Goal: Information Seeking & Learning: Learn about a topic

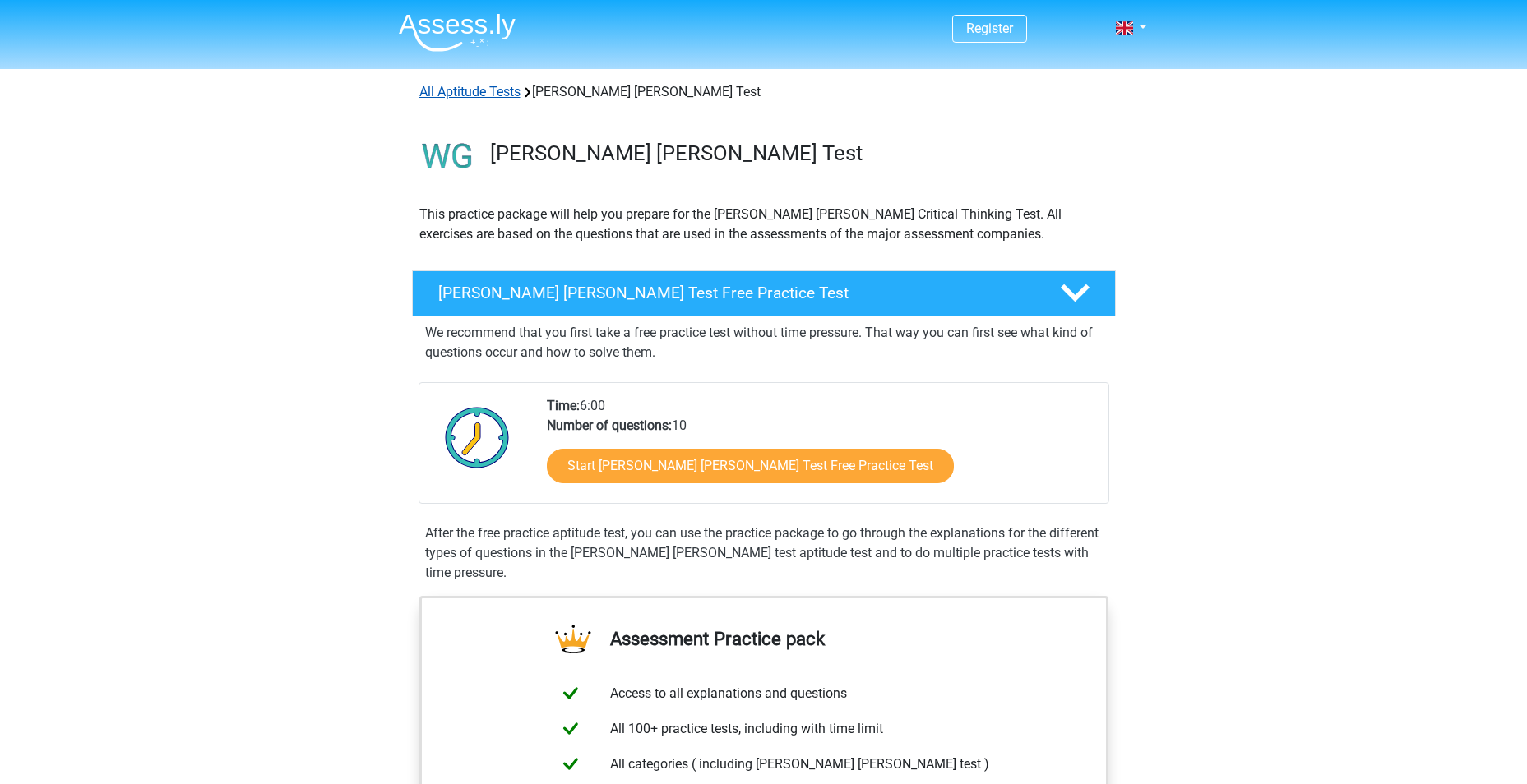
click at [482, 95] on link "All Aptitude Tests" at bounding box center [469, 92] width 101 height 15
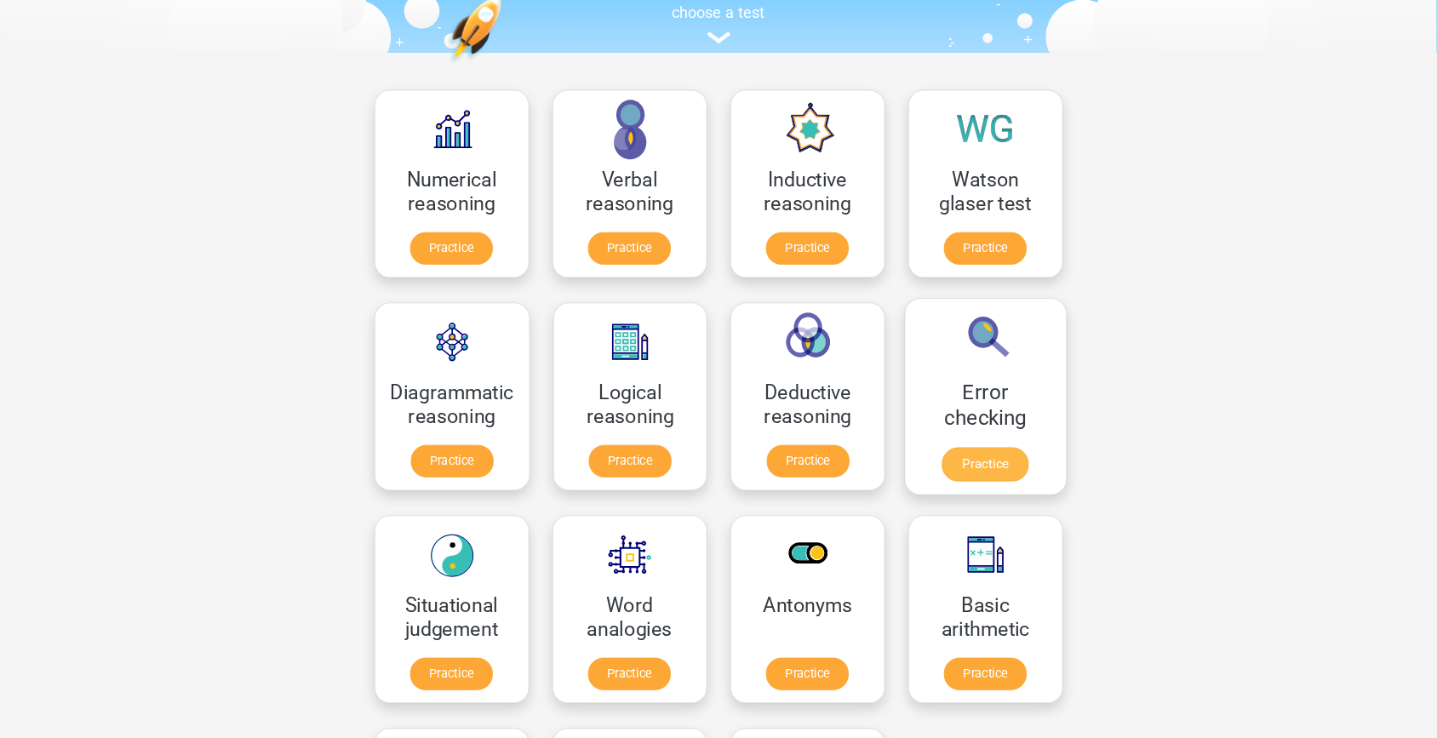
scroll to position [186, 0]
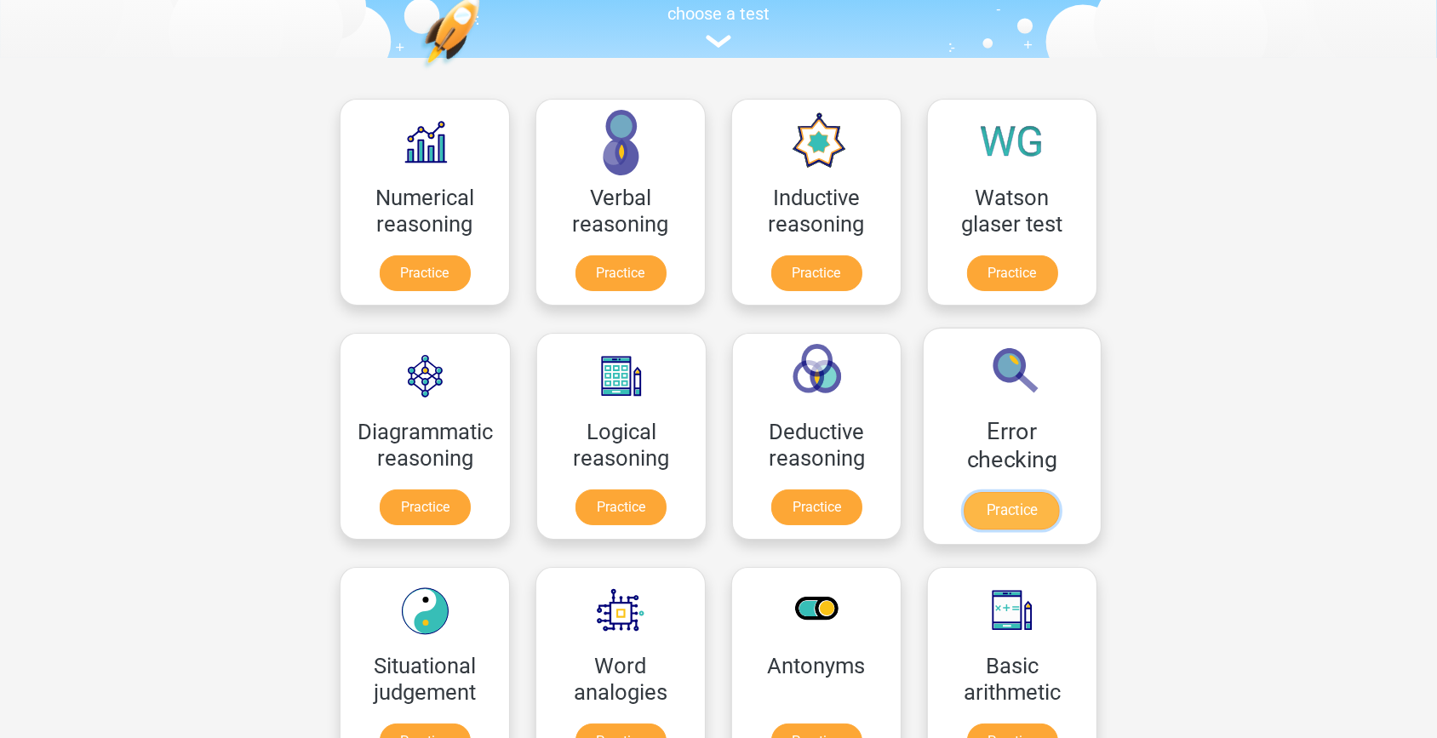
click at [992, 523] on link "Practice" at bounding box center [1012, 510] width 95 height 37
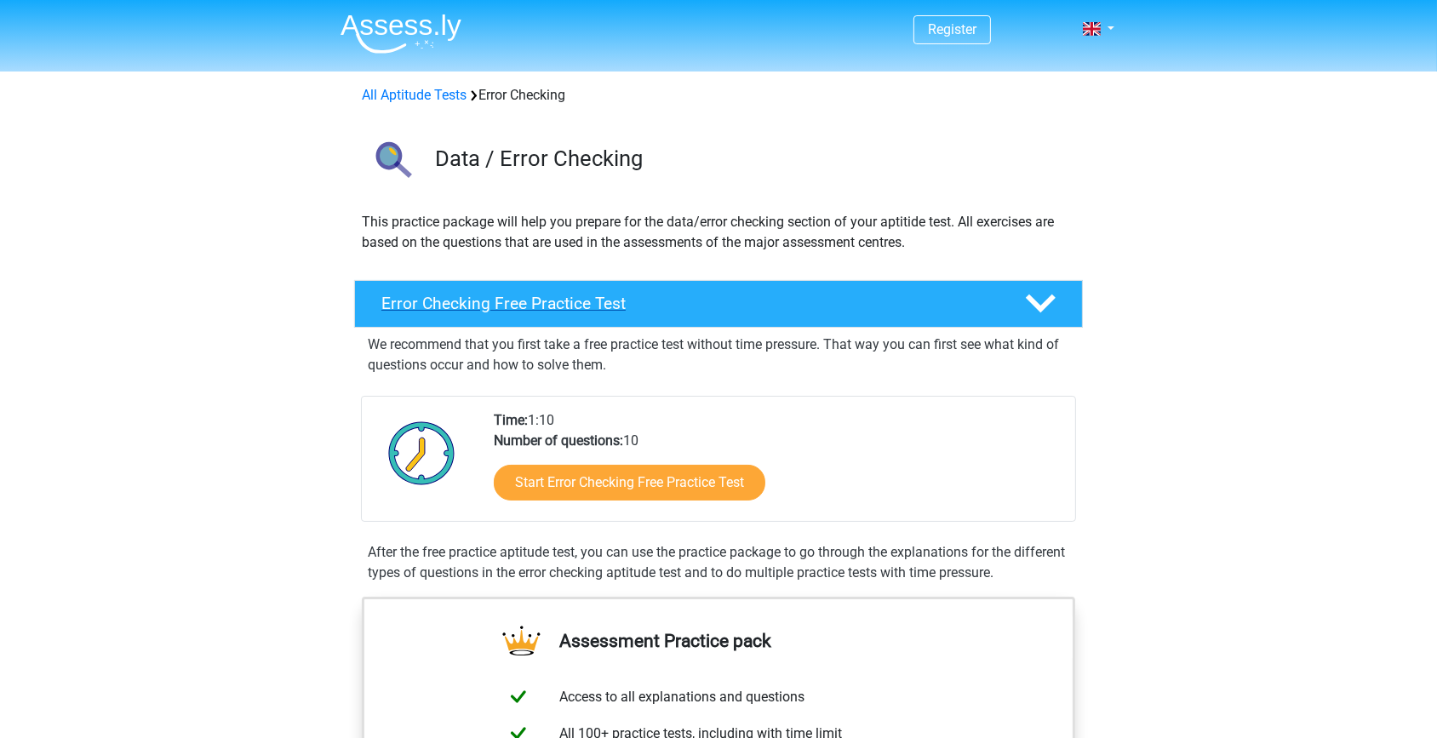
drag, startPoint x: 894, startPoint y: 317, endPoint x: 897, endPoint y: 306, distance: 11.6
click at [895, 315] on div "Error Checking Free Practice Test" at bounding box center [718, 304] width 729 height 48
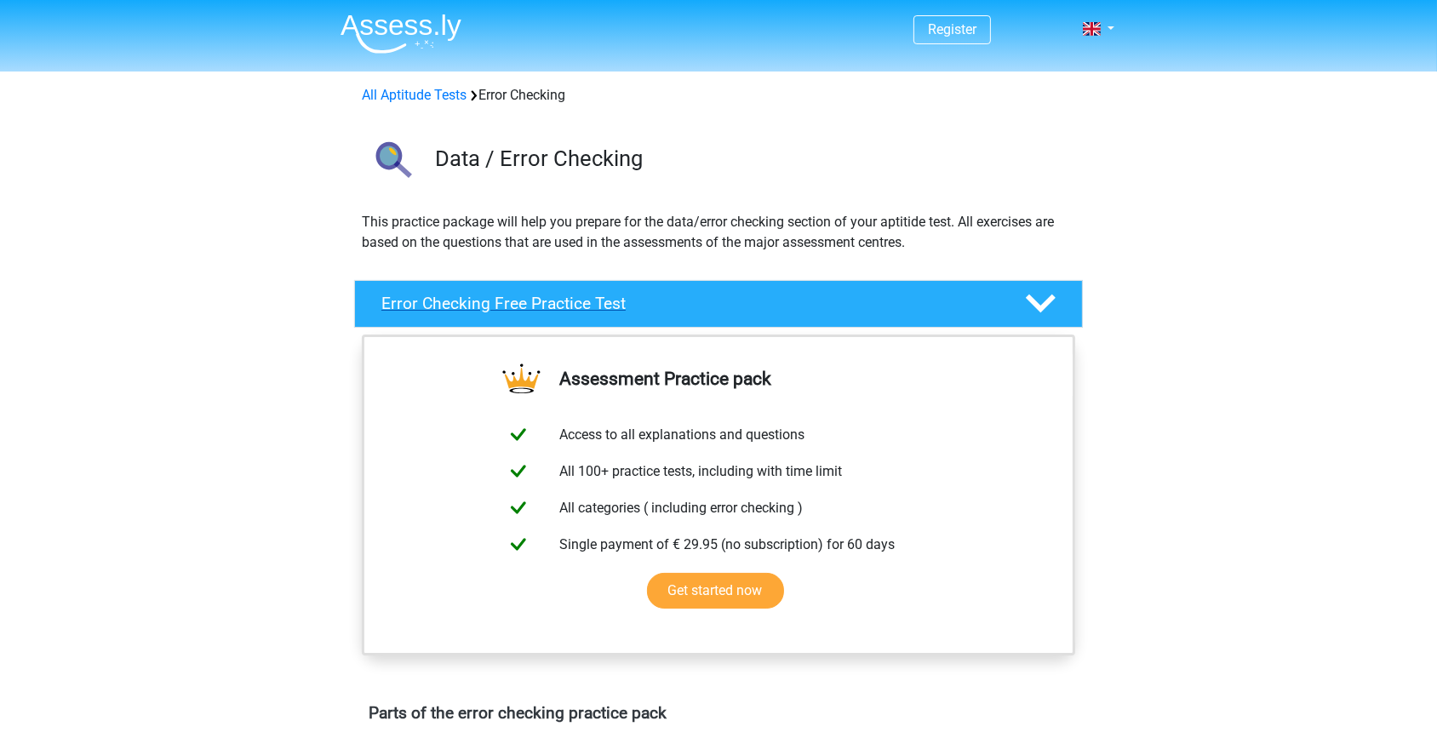
click at [896, 304] on h4 "Error Checking Free Practice Test" at bounding box center [689, 304] width 616 height 20
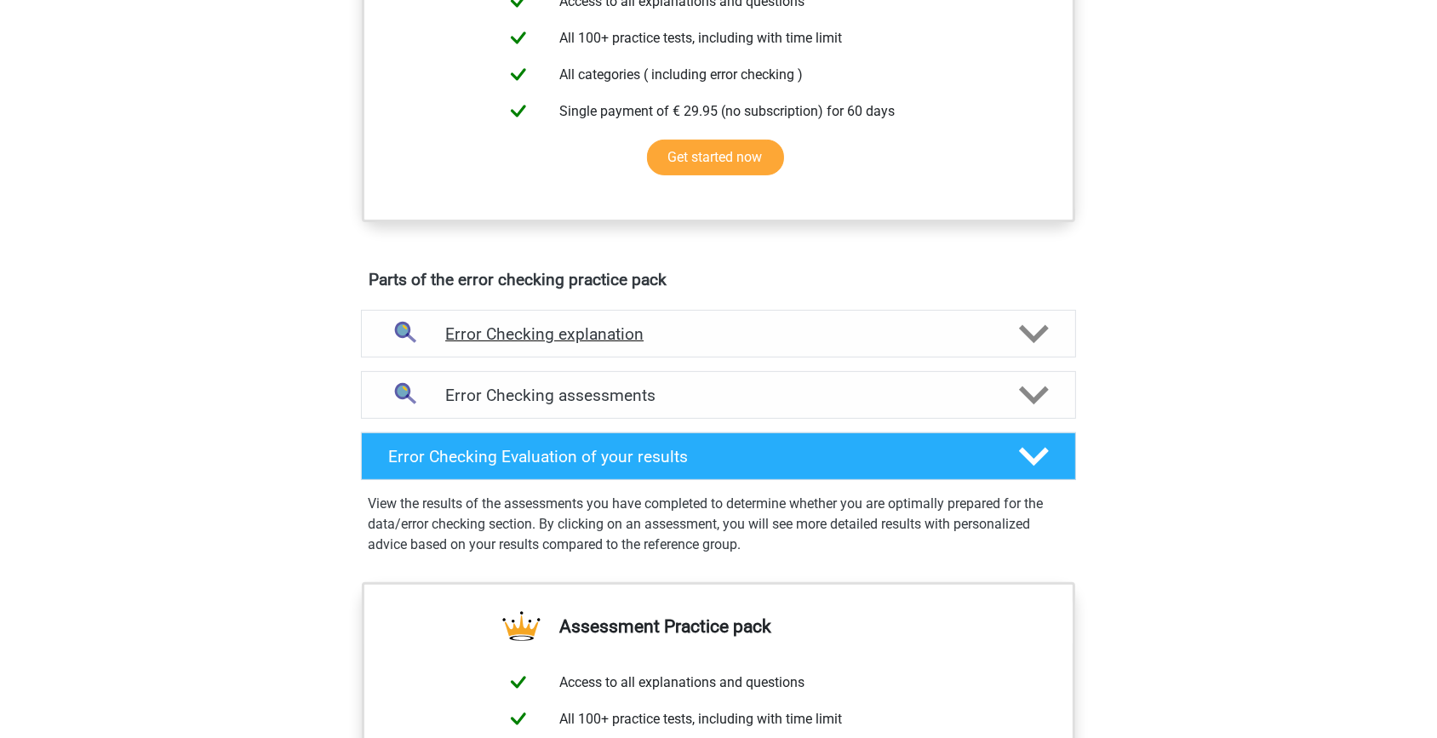
scroll to position [696, 0]
click at [825, 337] on h4 "Error Checking explanation" at bounding box center [718, 334] width 547 height 20
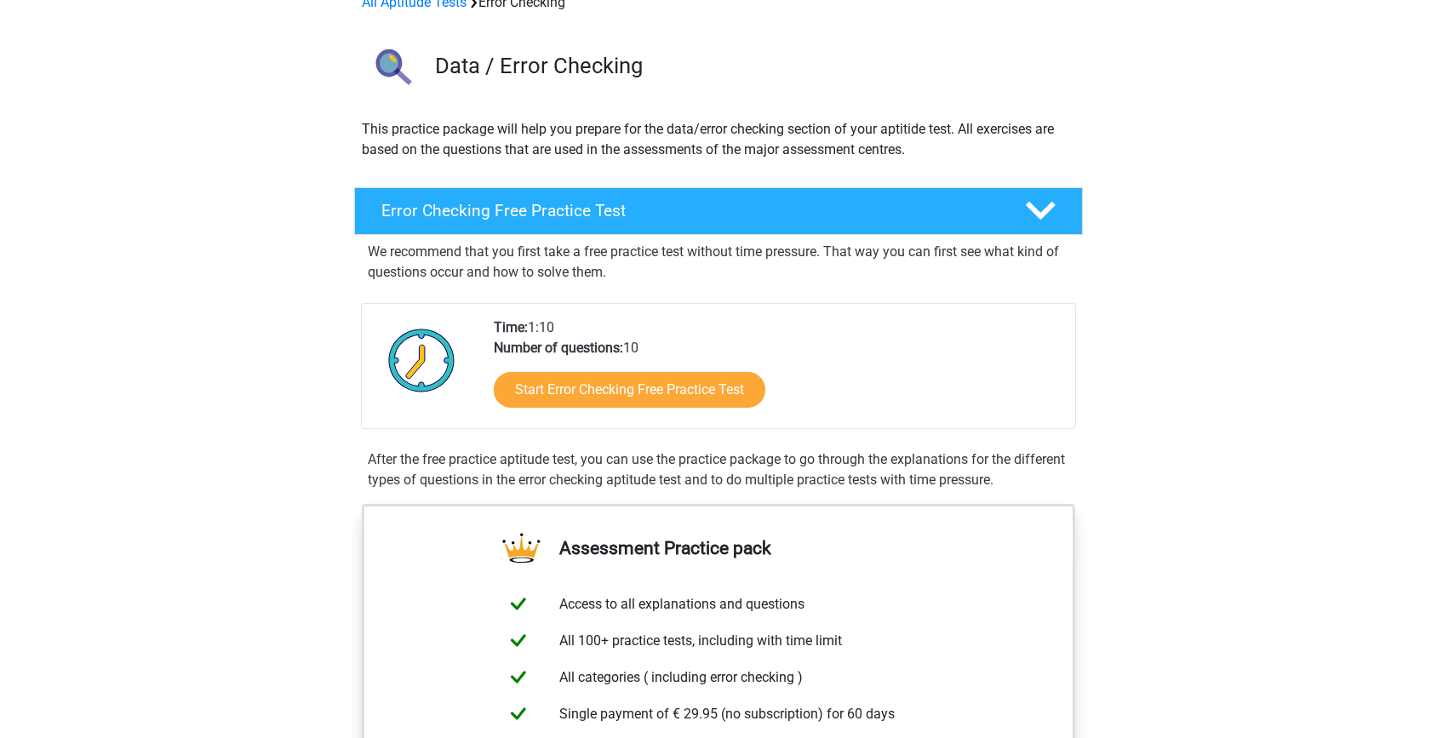
scroll to position [77, 0]
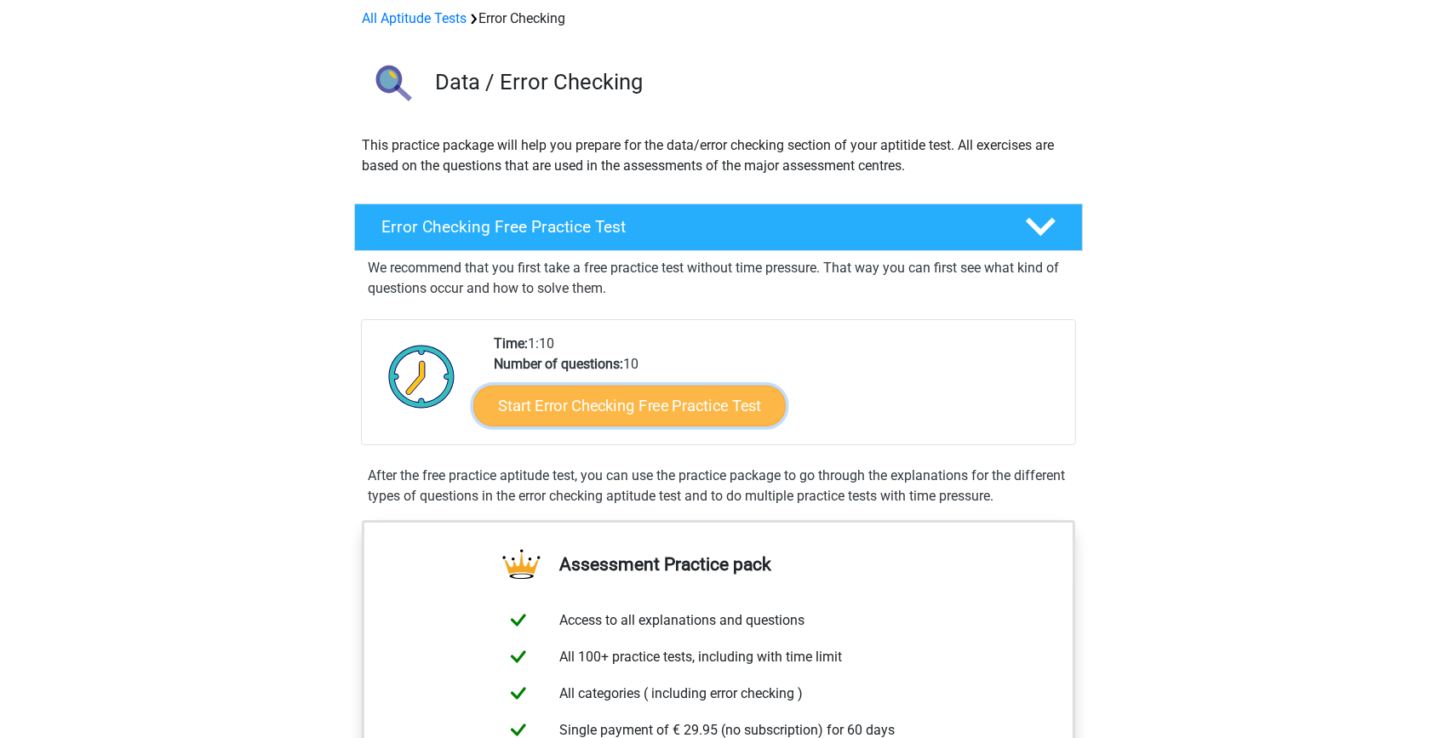
click at [669, 408] on link "Start Error Checking Free Practice Test" at bounding box center [629, 406] width 312 height 41
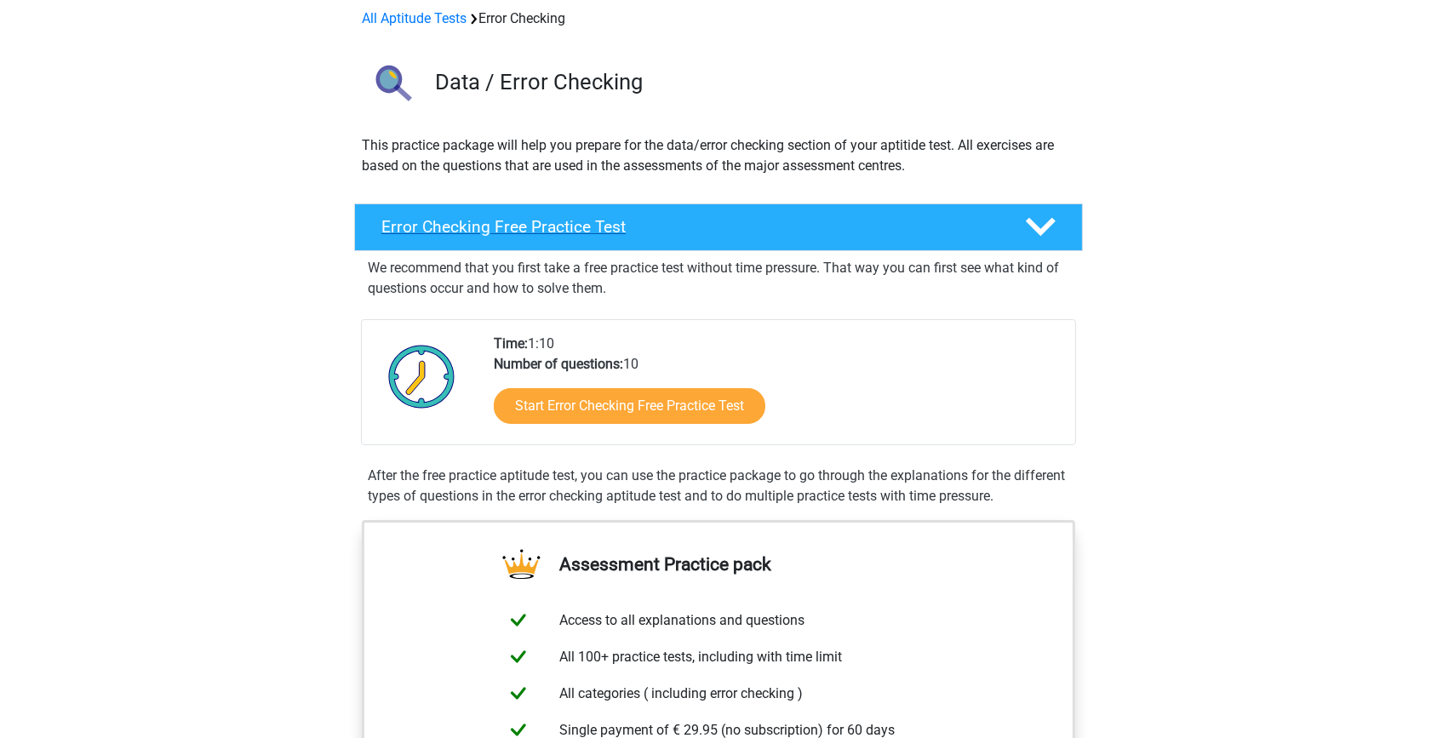
click at [604, 221] on h4 "Error Checking Free Practice Test" at bounding box center [689, 227] width 616 height 20
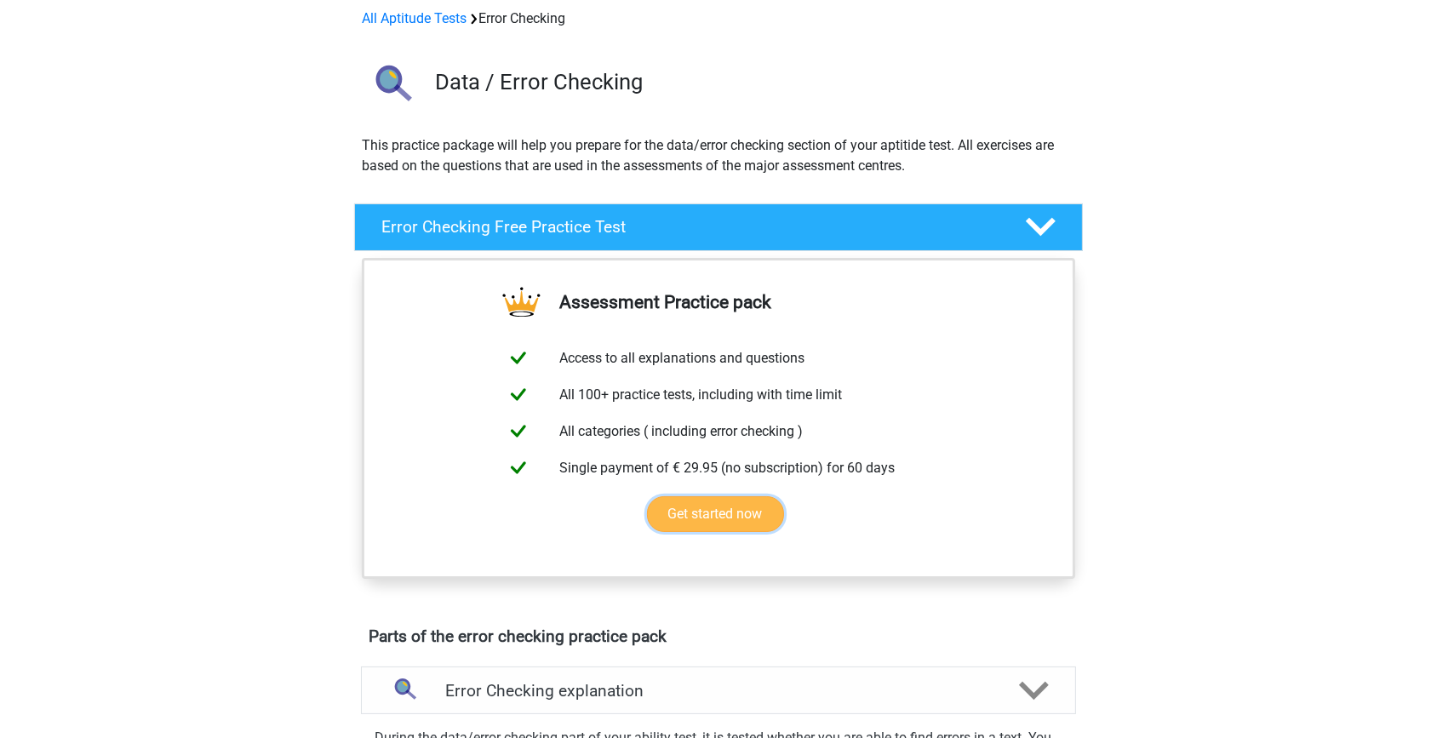
click at [697, 519] on link "Get started now" at bounding box center [715, 514] width 137 height 36
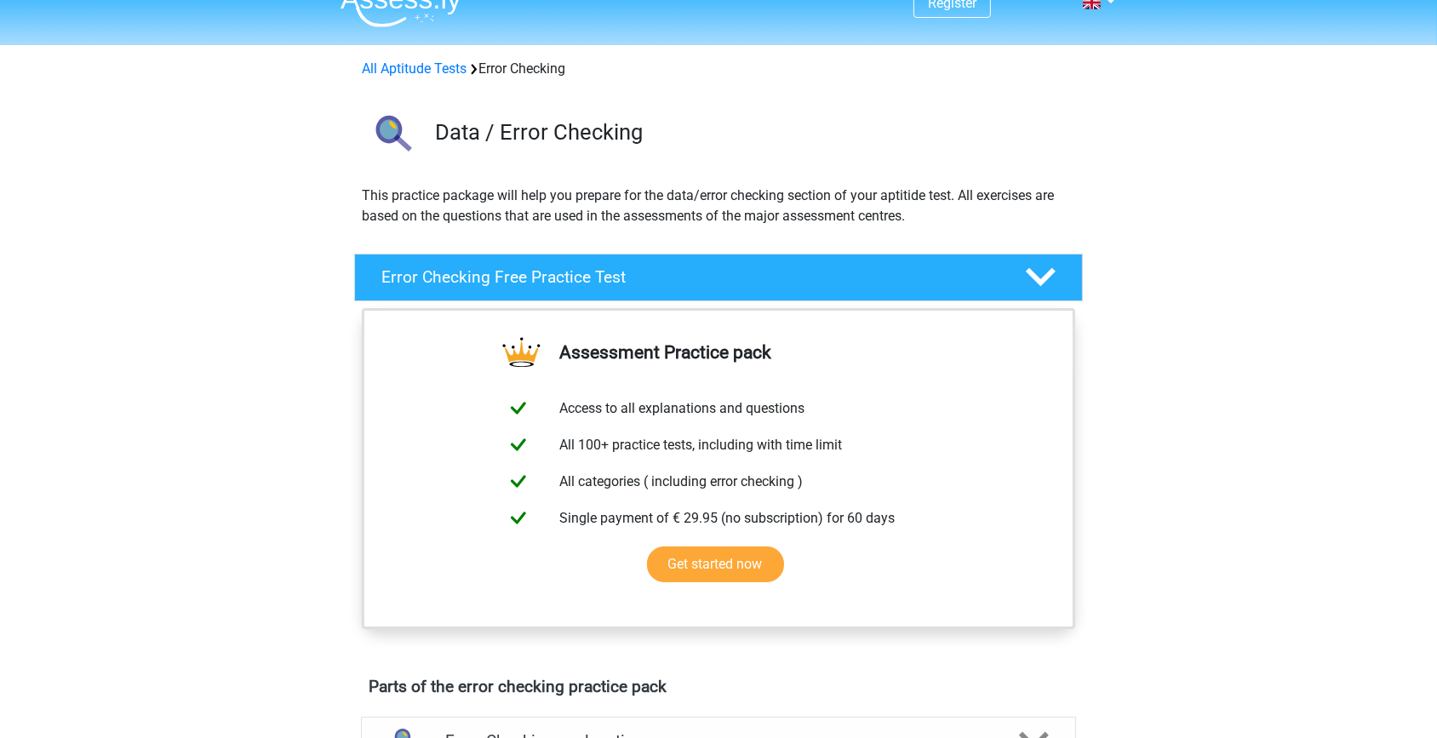
scroll to position [0, 0]
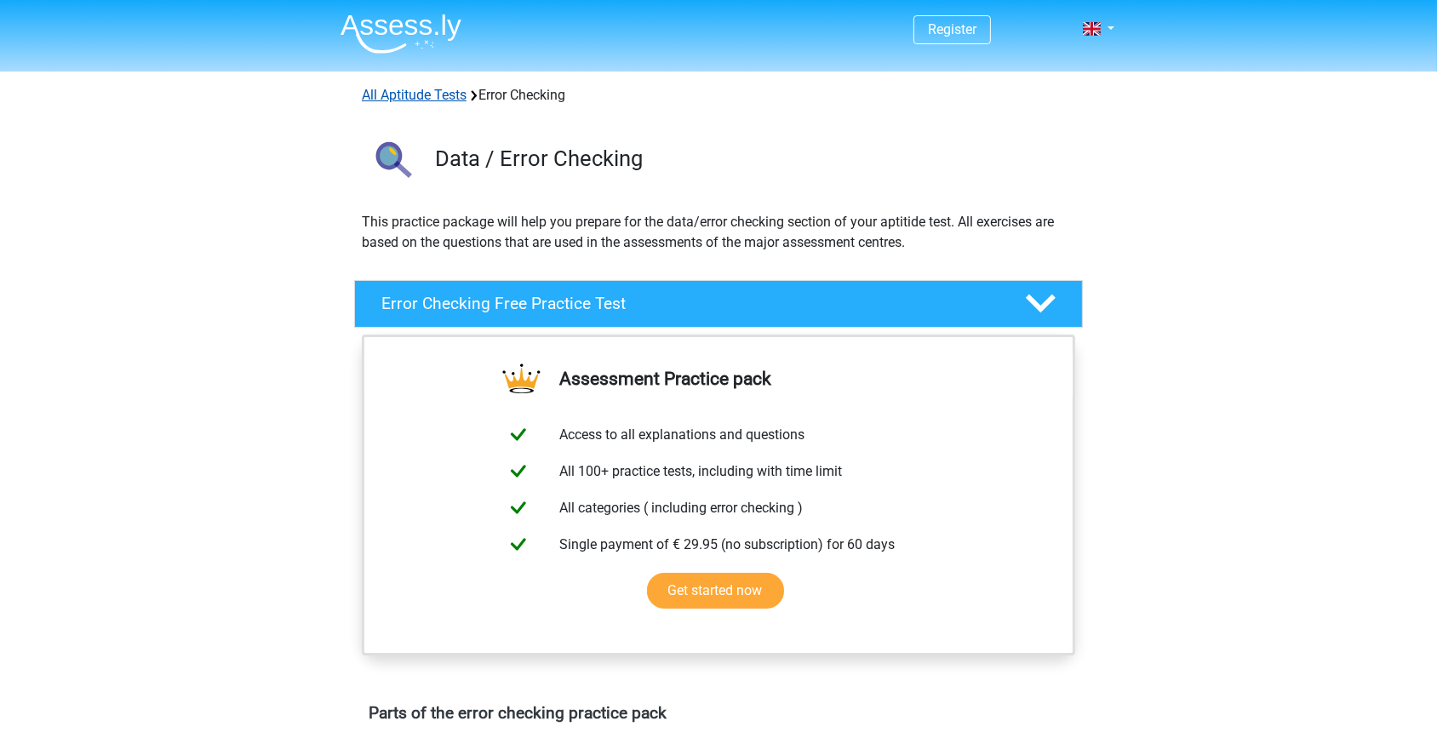
click at [456, 87] on link "All Aptitude Tests" at bounding box center [414, 95] width 105 height 16
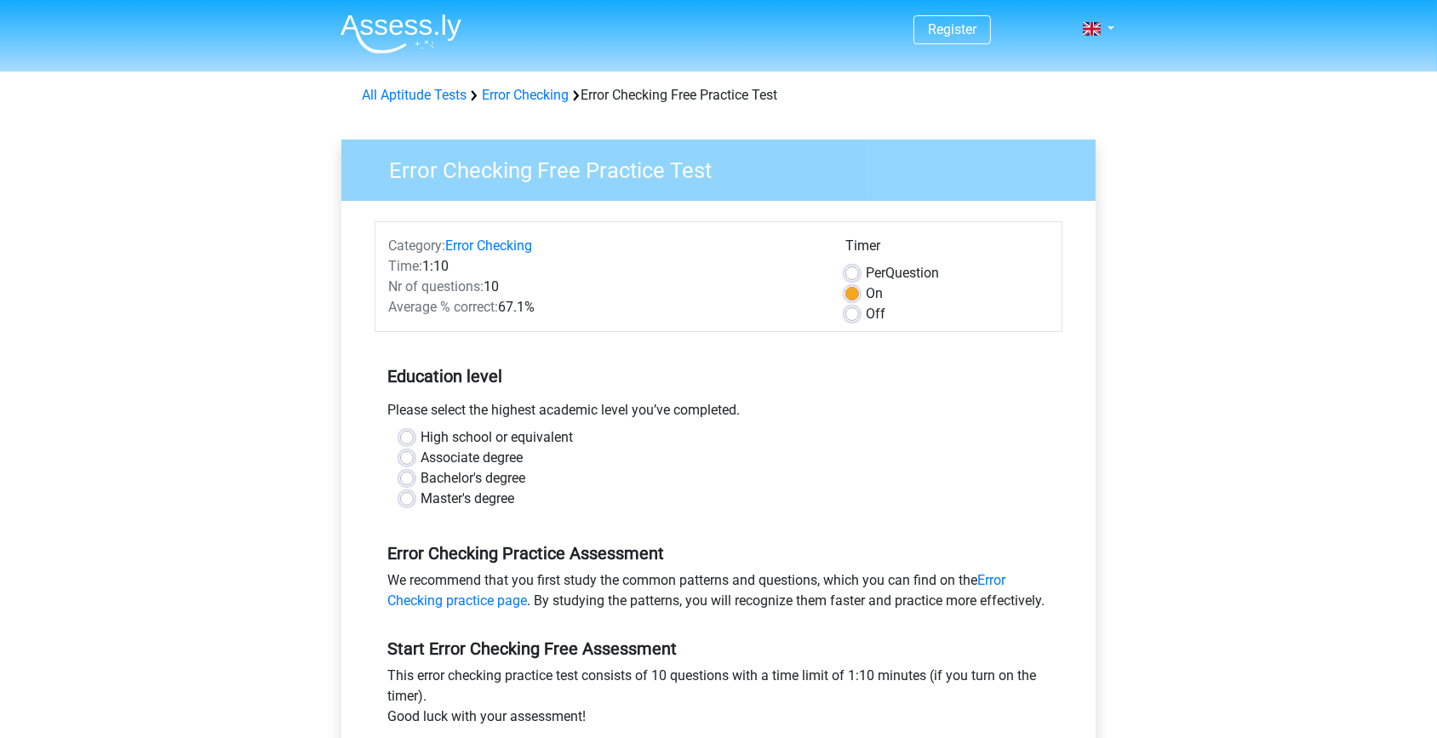
click at [421, 435] on label "High school or equivalent" at bounding box center [497, 437] width 152 height 20
click at [407, 435] on input "High school or equivalent" at bounding box center [407, 435] width 14 height 17
radio input "true"
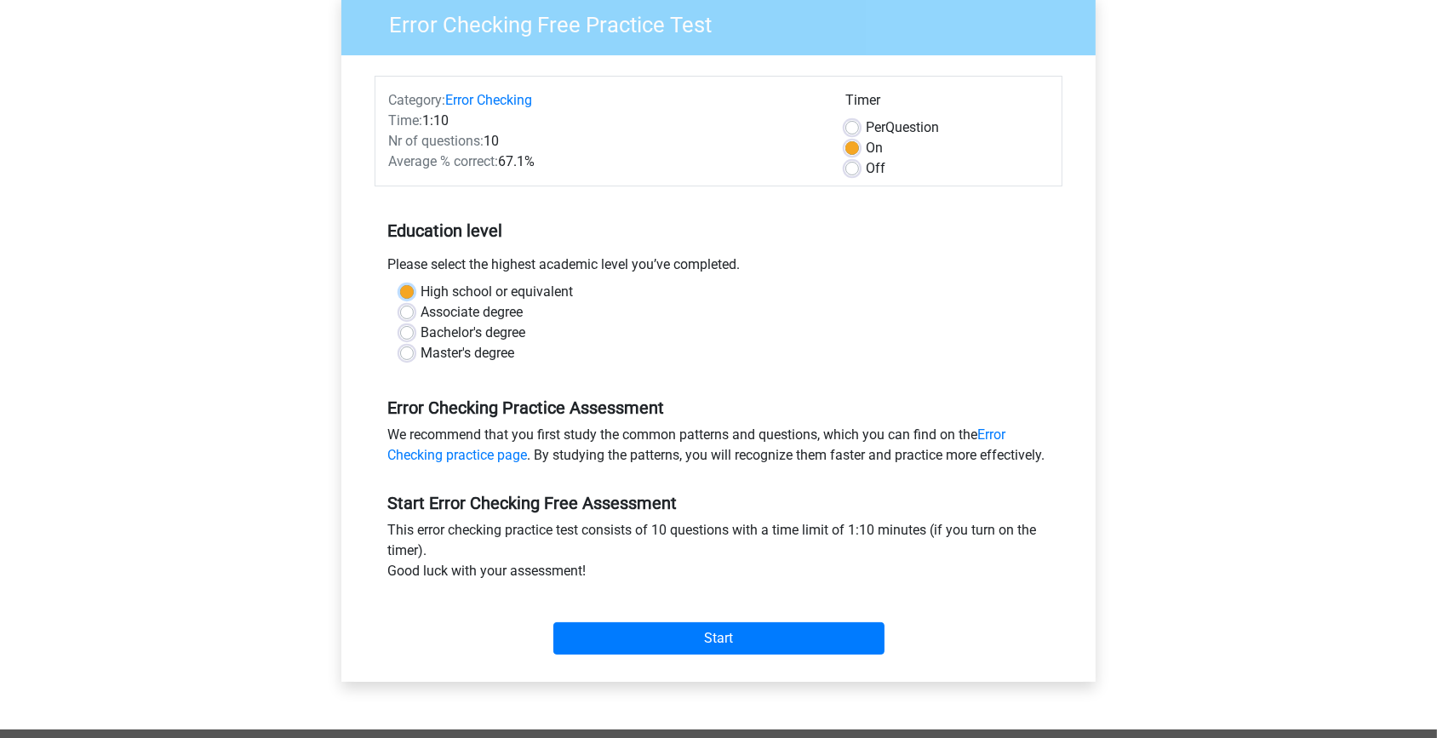
scroll to position [154, 0]
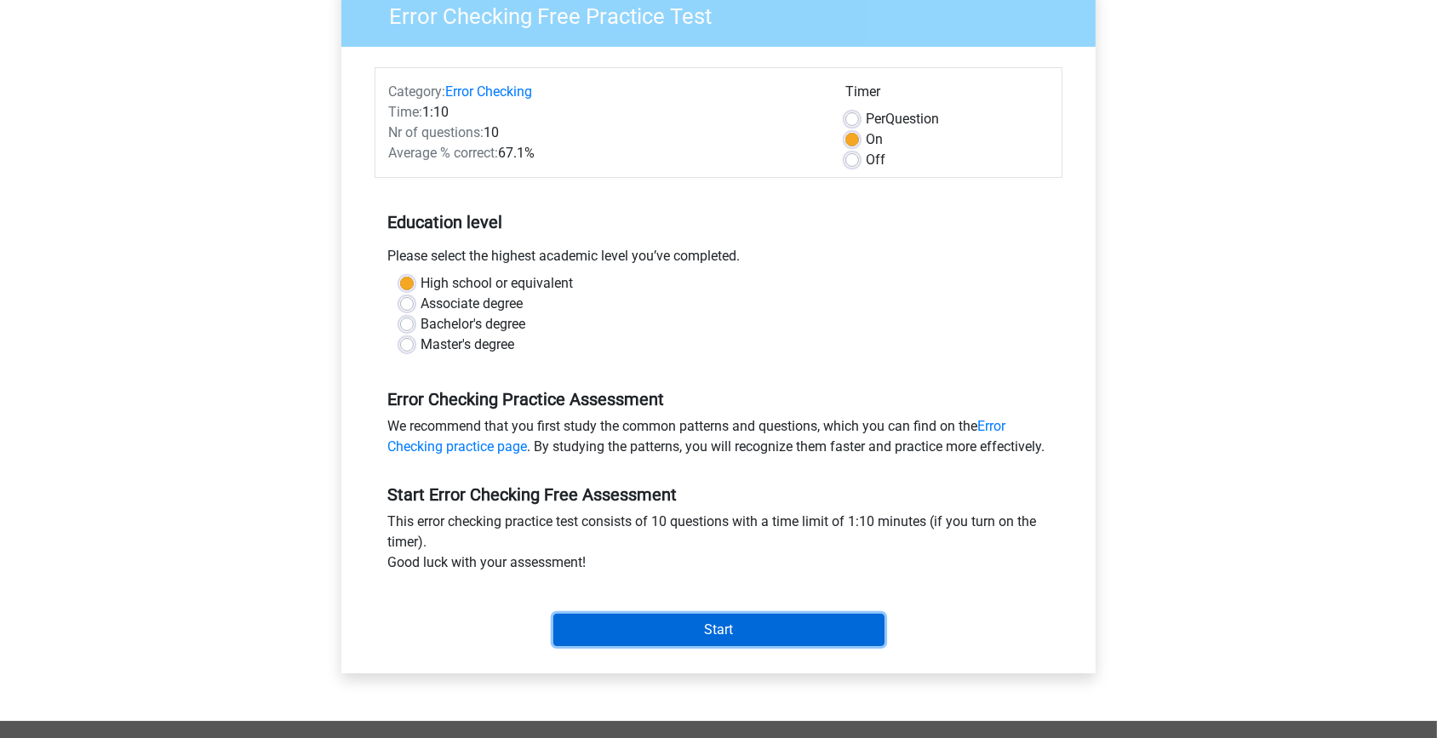
click at [721, 646] on input "Start" at bounding box center [718, 630] width 331 height 32
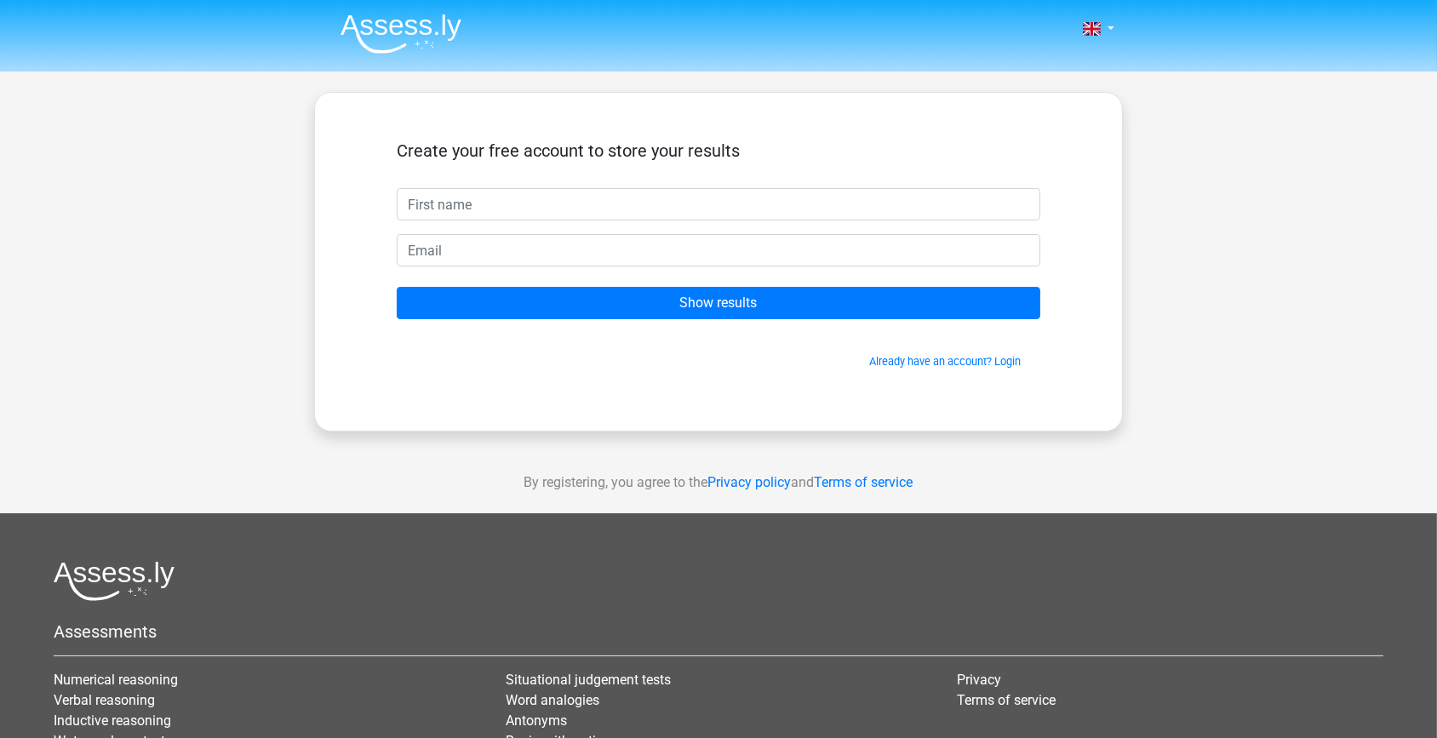
type input "t"
type input "Tooba"
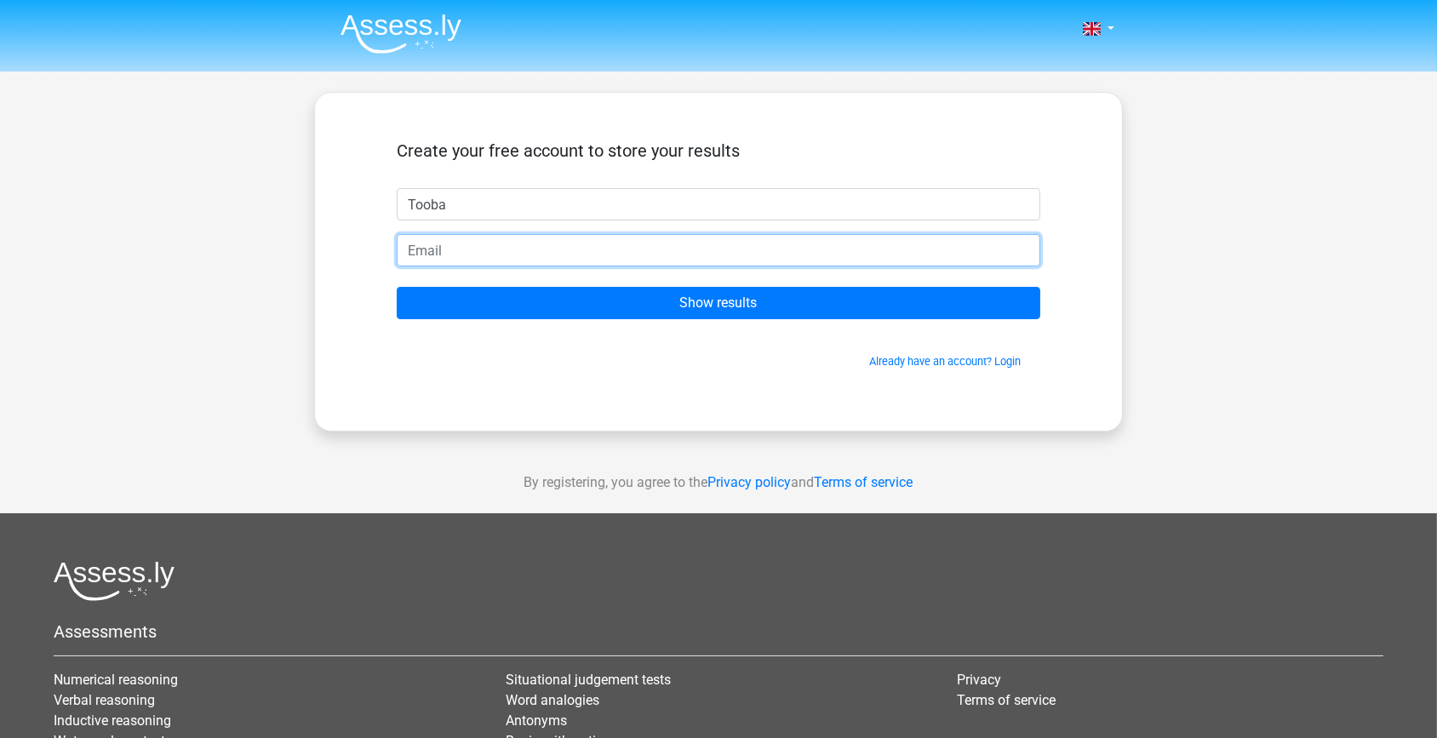
click at [576, 253] on input "email" at bounding box center [719, 250] width 644 height 32
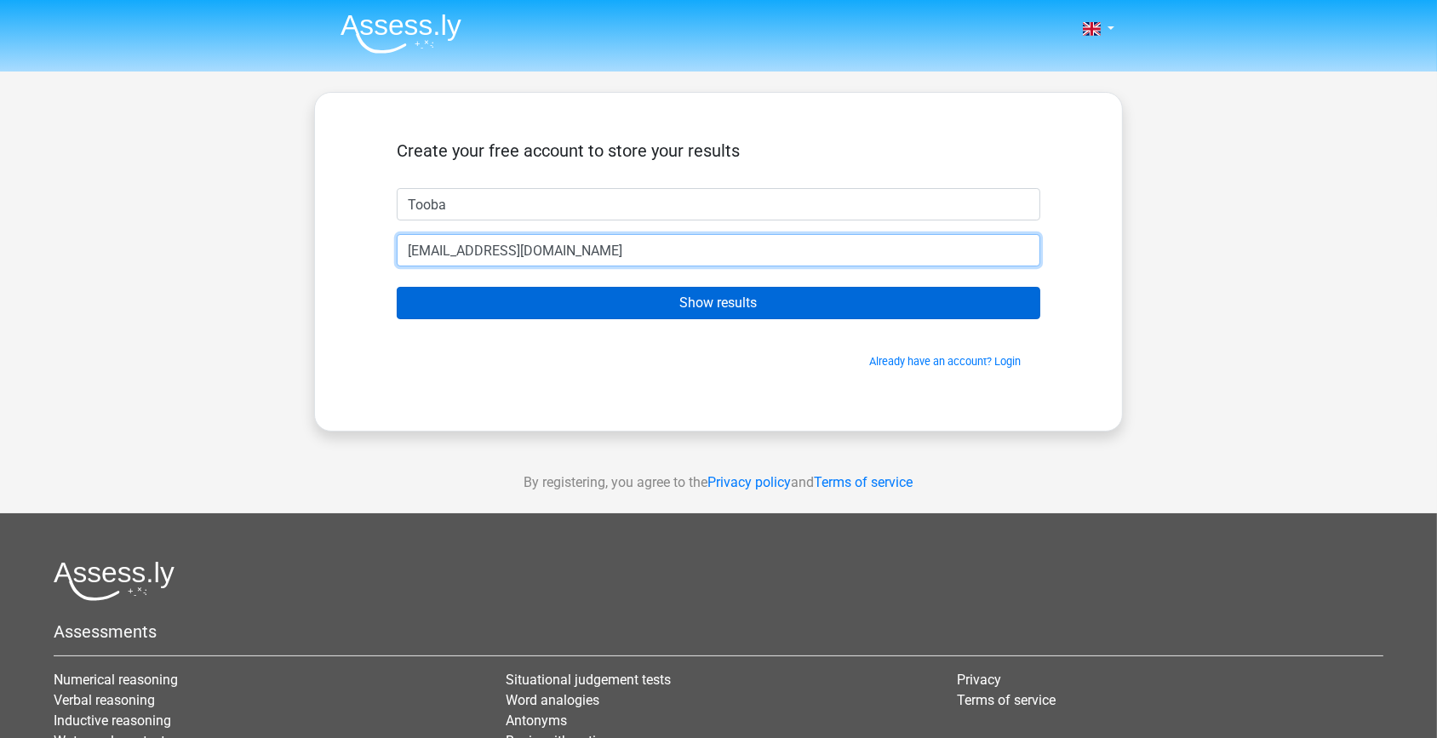
type input "[EMAIL_ADDRESS][DOMAIN_NAME]"
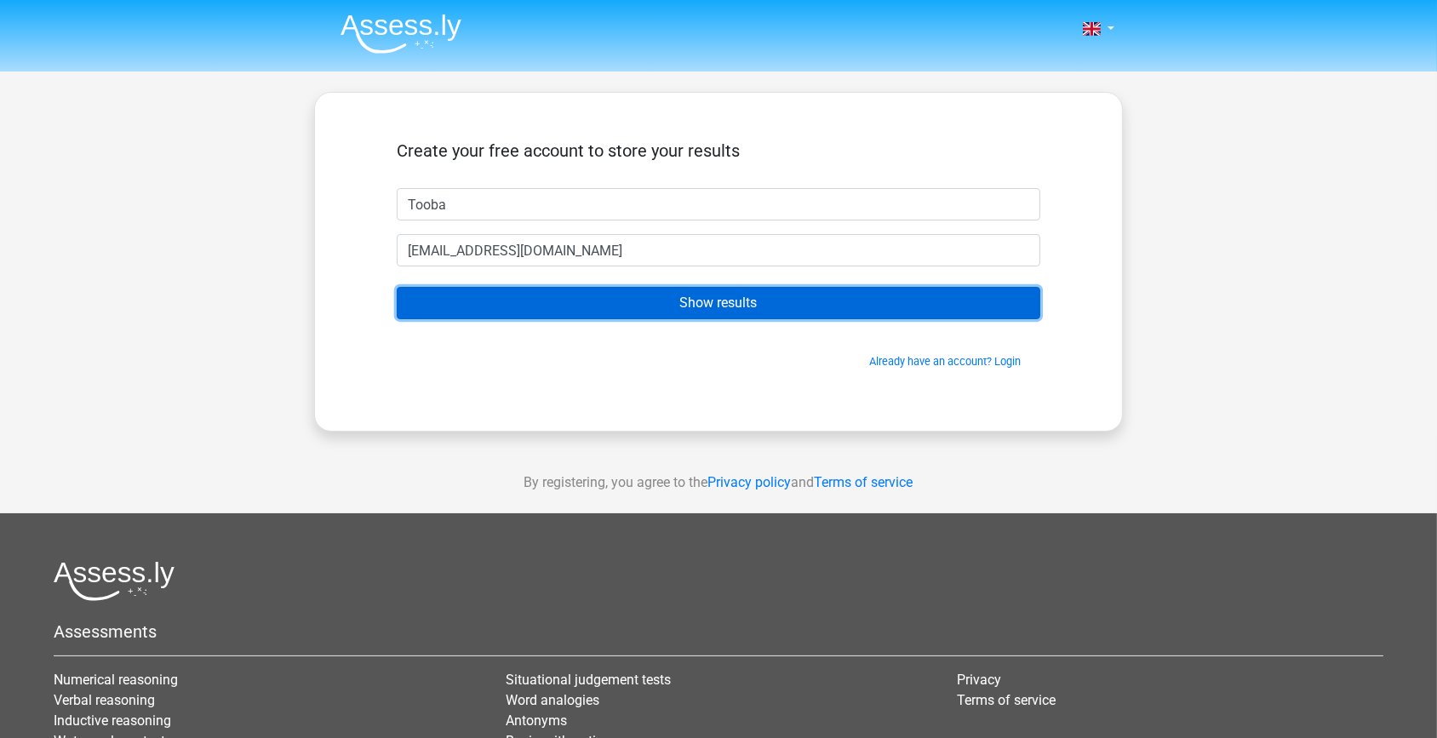
click at [718, 299] on input "Show results" at bounding box center [719, 303] width 644 height 32
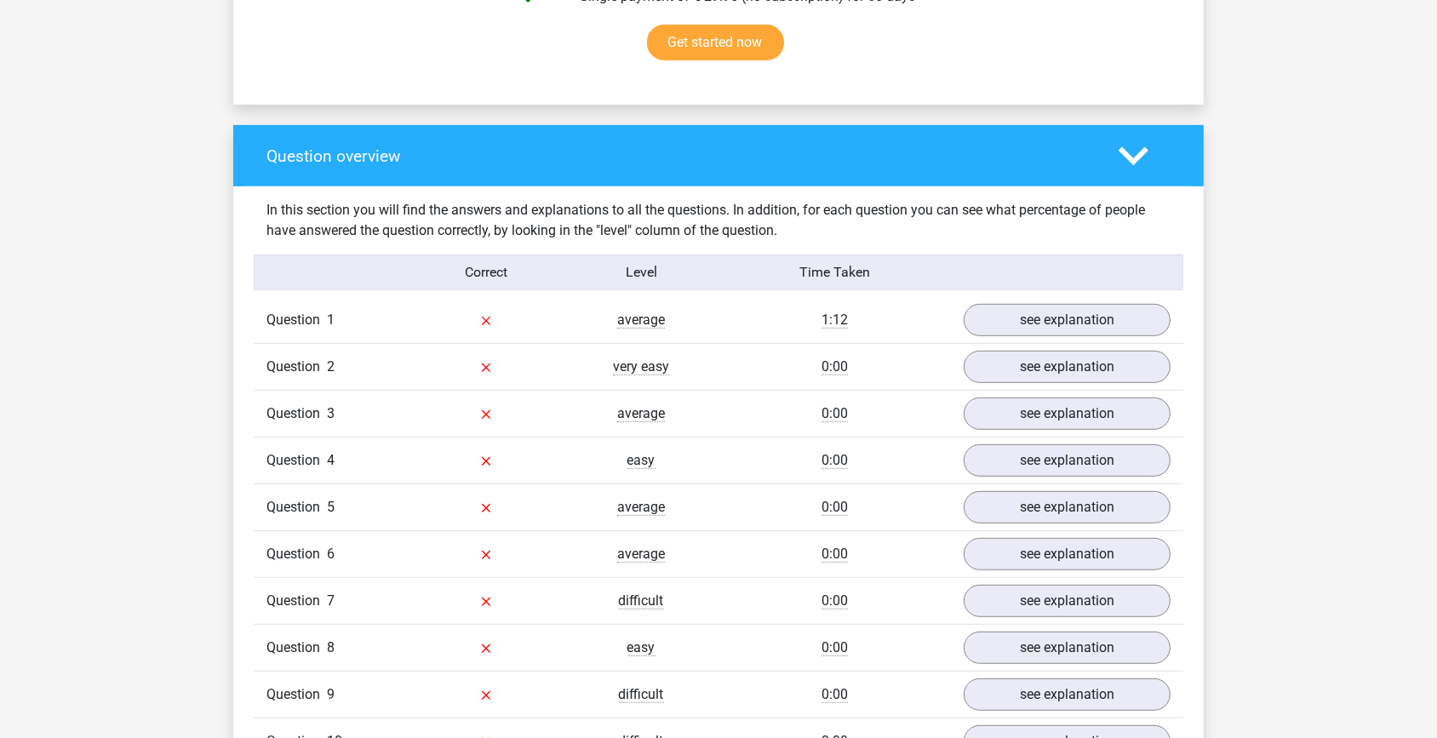
scroll to position [1160, 0]
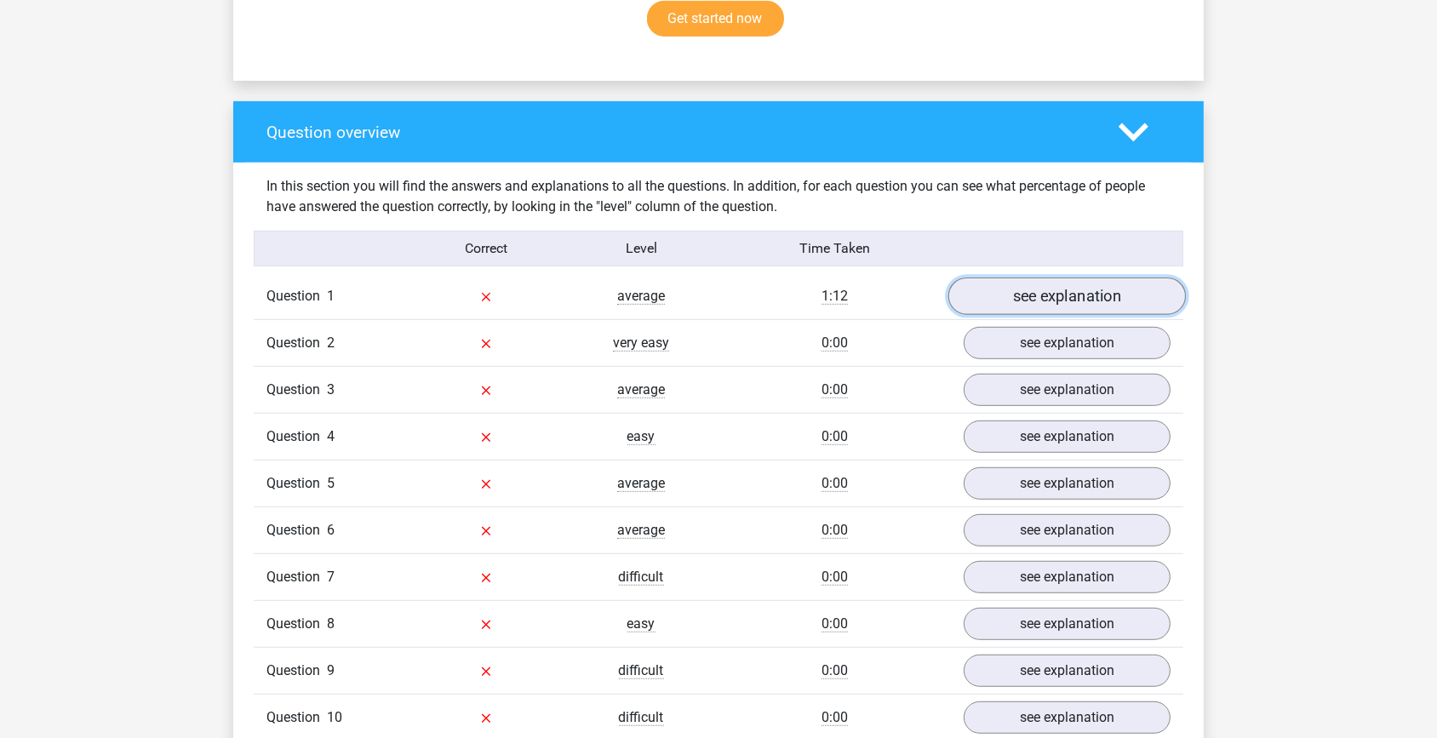
click at [1081, 290] on link "see explanation" at bounding box center [1067, 296] width 238 height 37
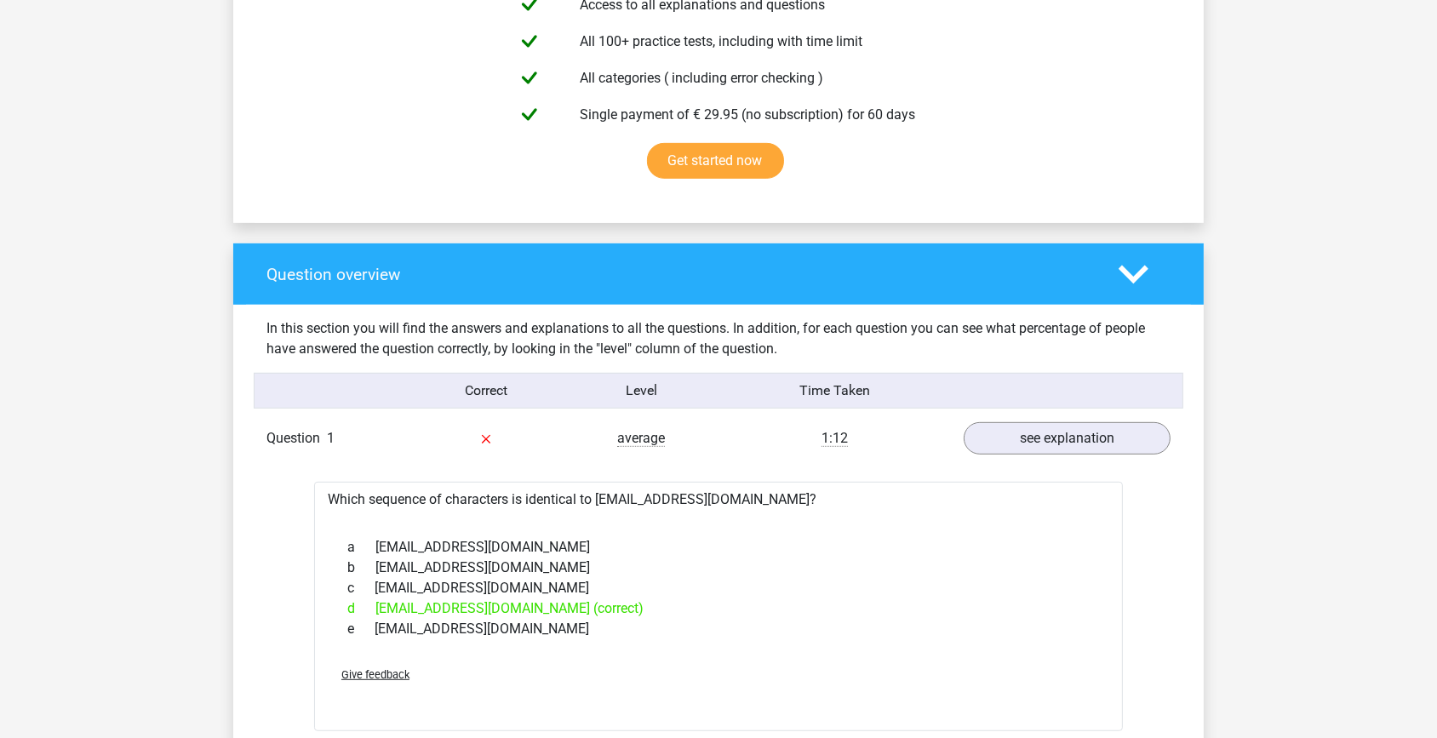
scroll to position [1005, 0]
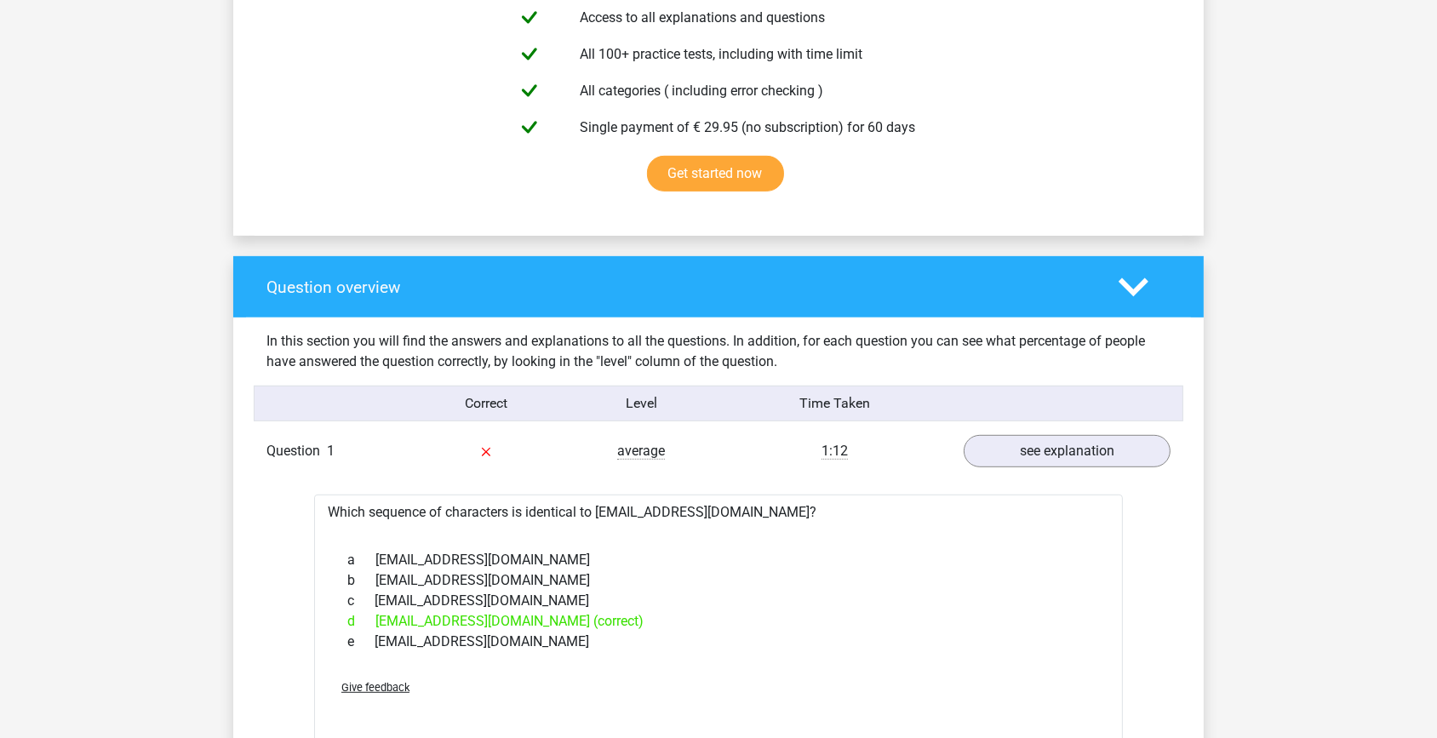
click at [1143, 288] on icon at bounding box center [1134, 287] width 30 height 30
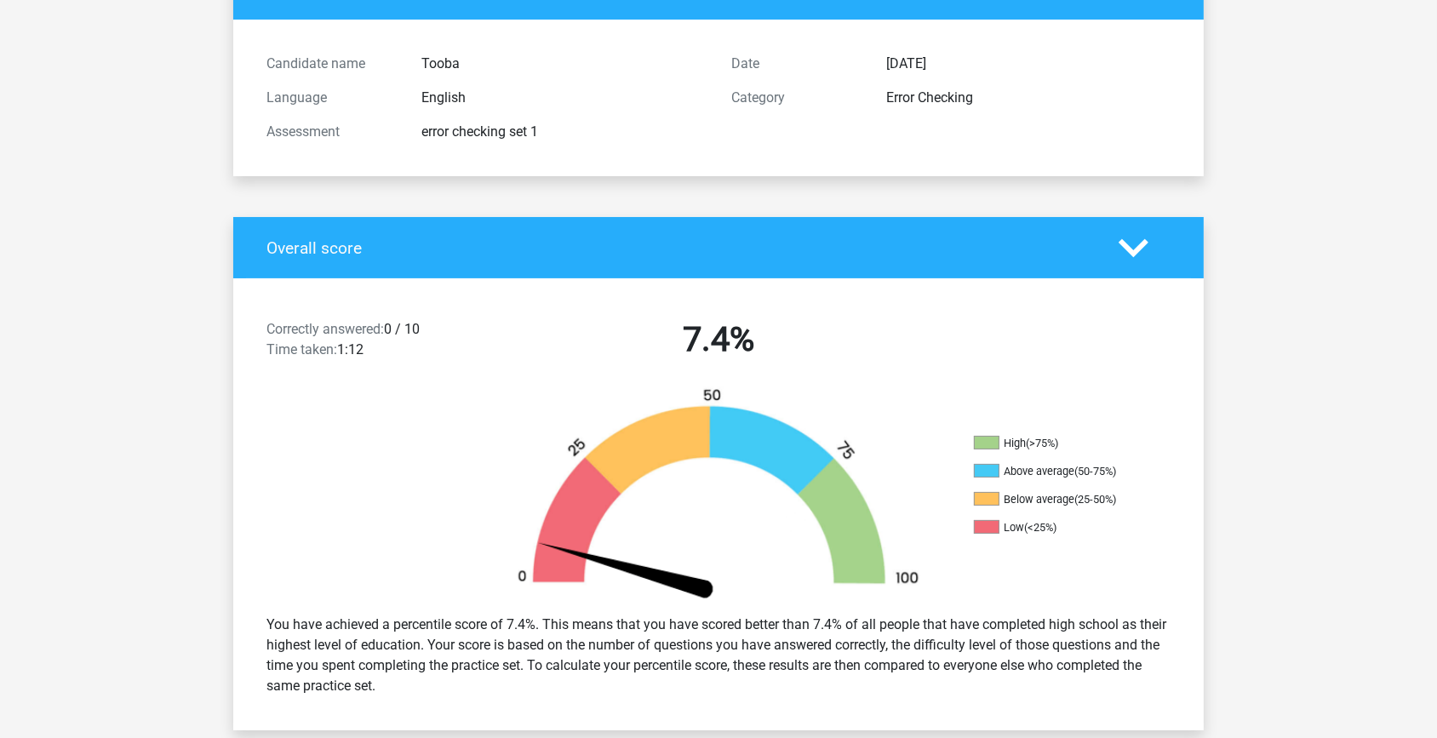
scroll to position [0, 0]
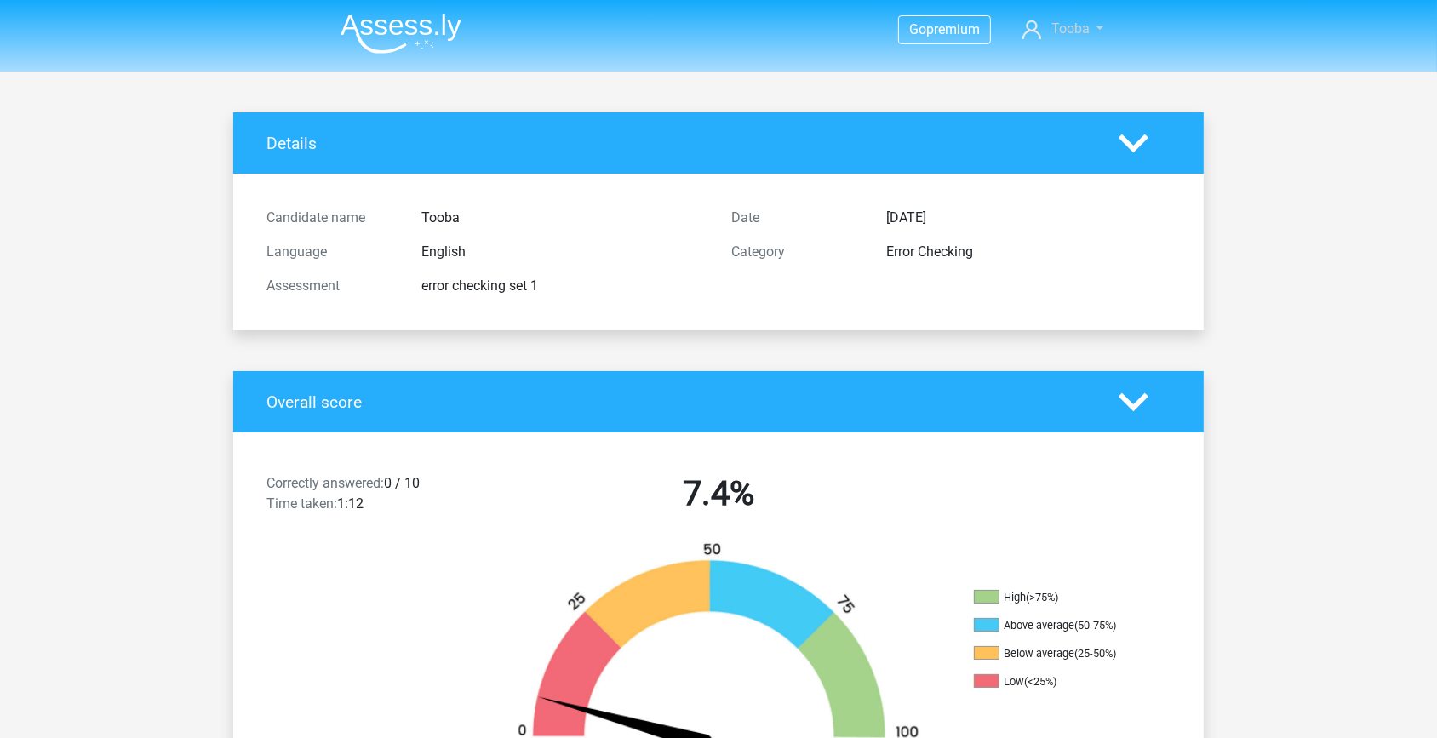
click at [1099, 26] on link "Tooba" at bounding box center [1063, 29] width 94 height 20
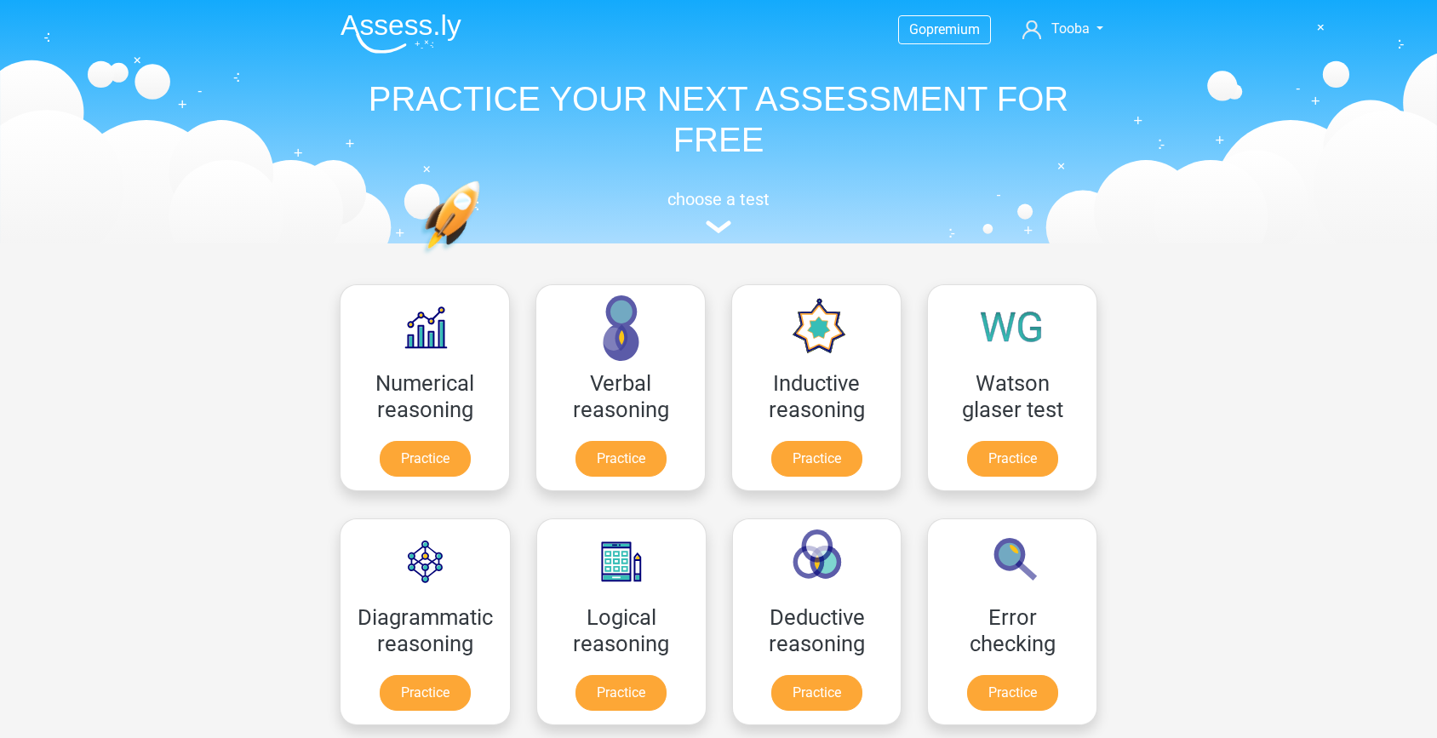
scroll to position [271, 0]
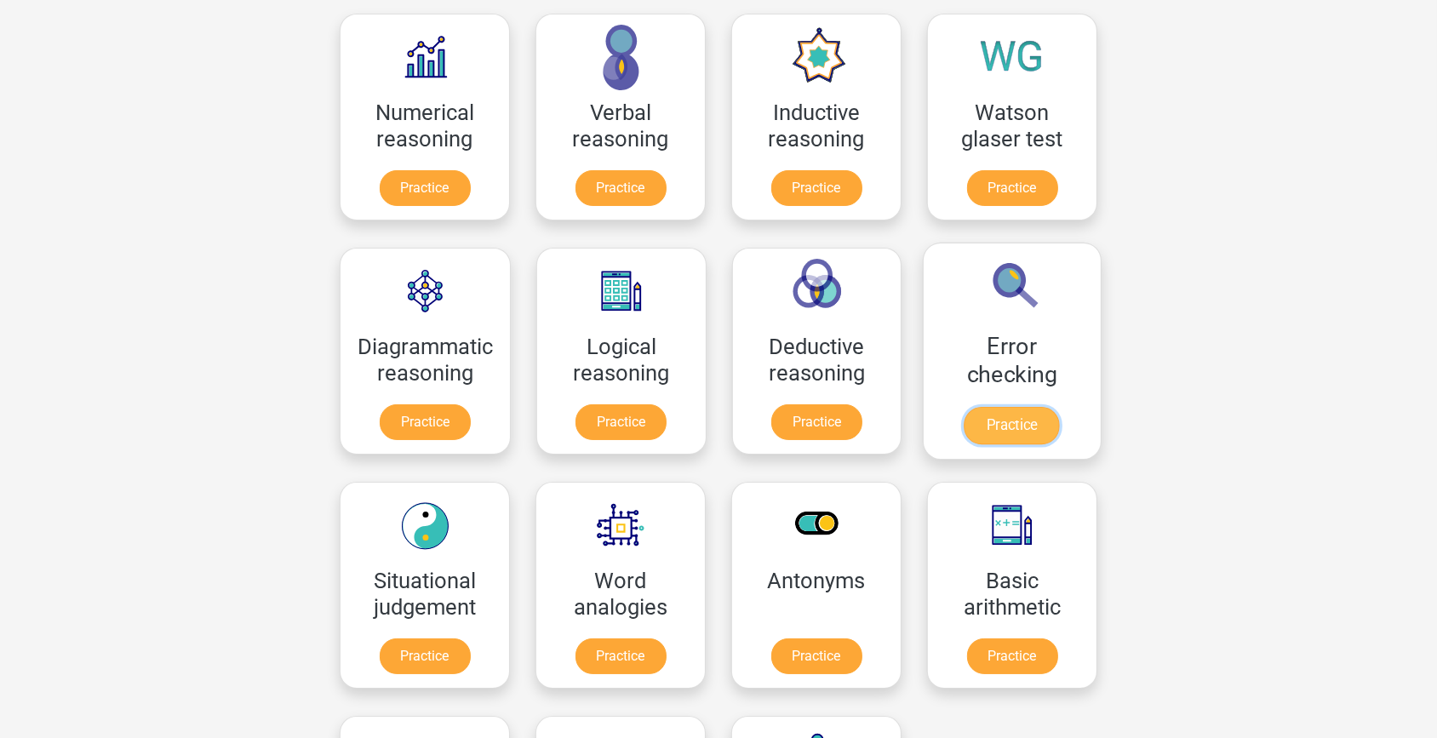
click at [1016, 407] on link "Practice" at bounding box center [1012, 425] width 95 height 37
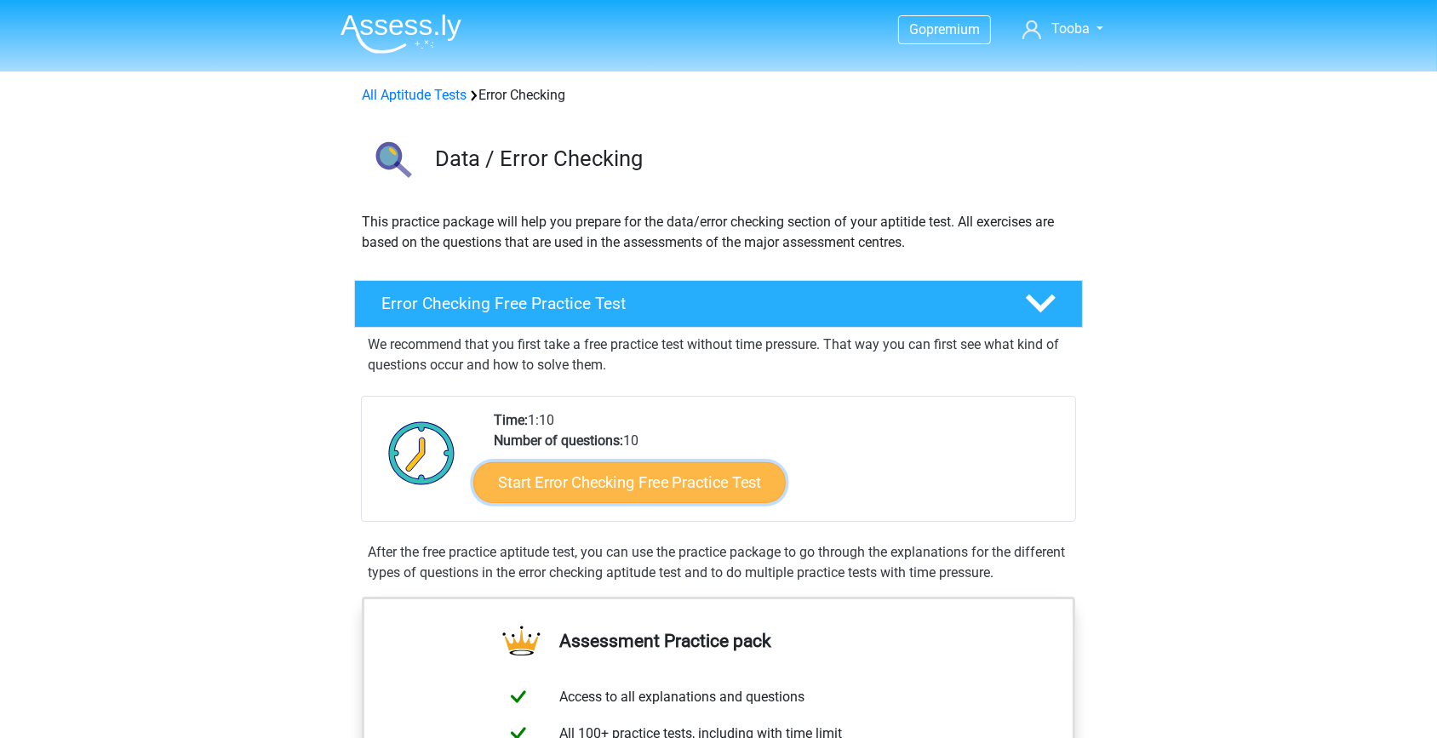
click at [639, 486] on link "Start Error Checking Free Practice Test" at bounding box center [629, 482] width 312 height 41
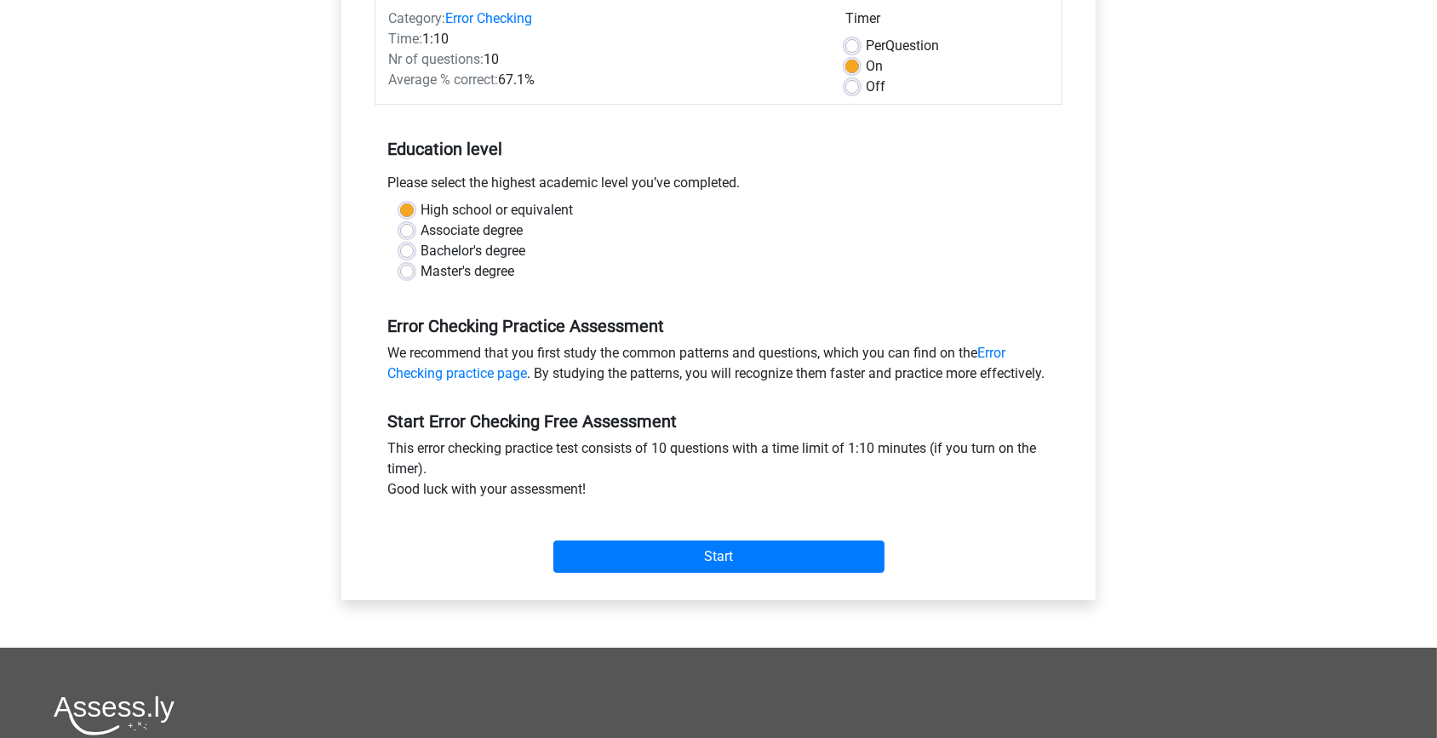
scroll to position [232, 0]
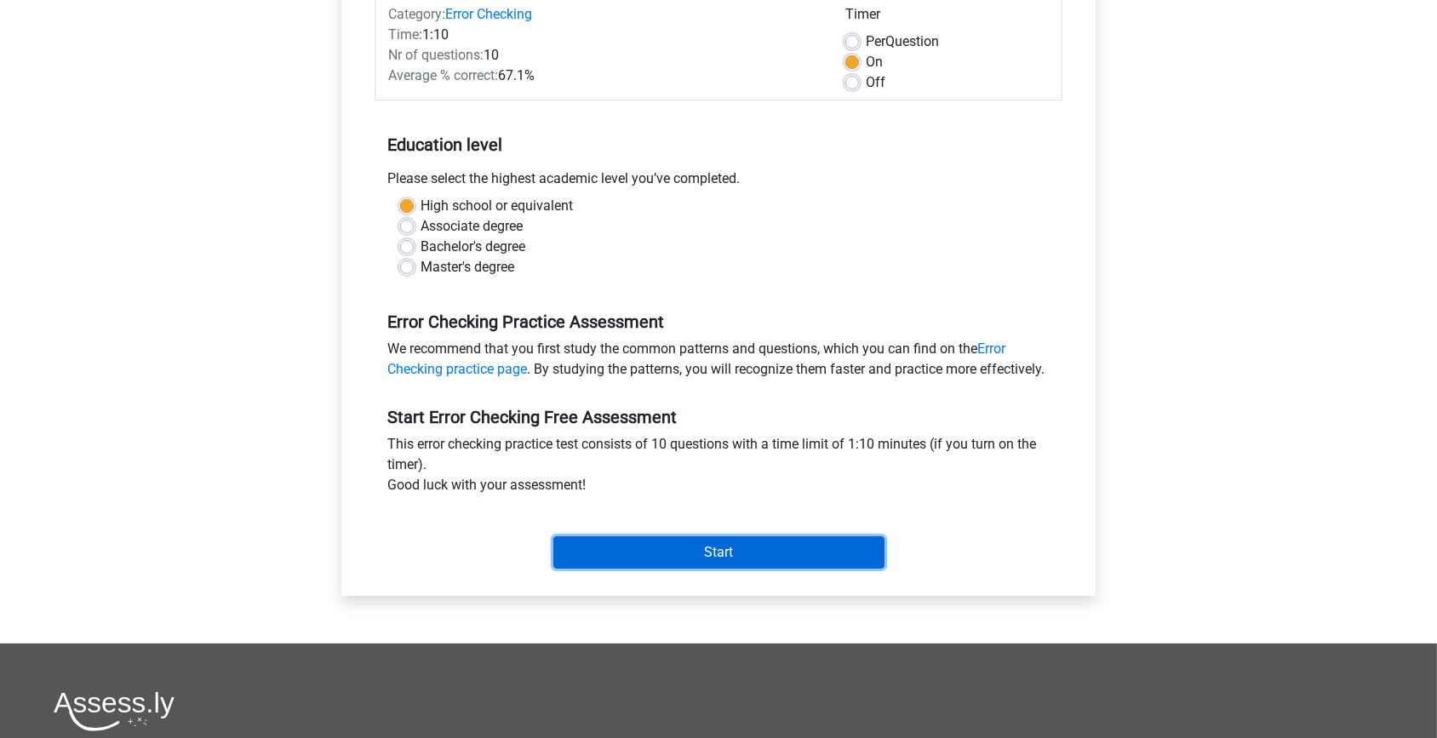
click at [711, 568] on input "Start" at bounding box center [718, 552] width 331 height 32
click at [724, 569] on input "Start" at bounding box center [718, 552] width 331 height 32
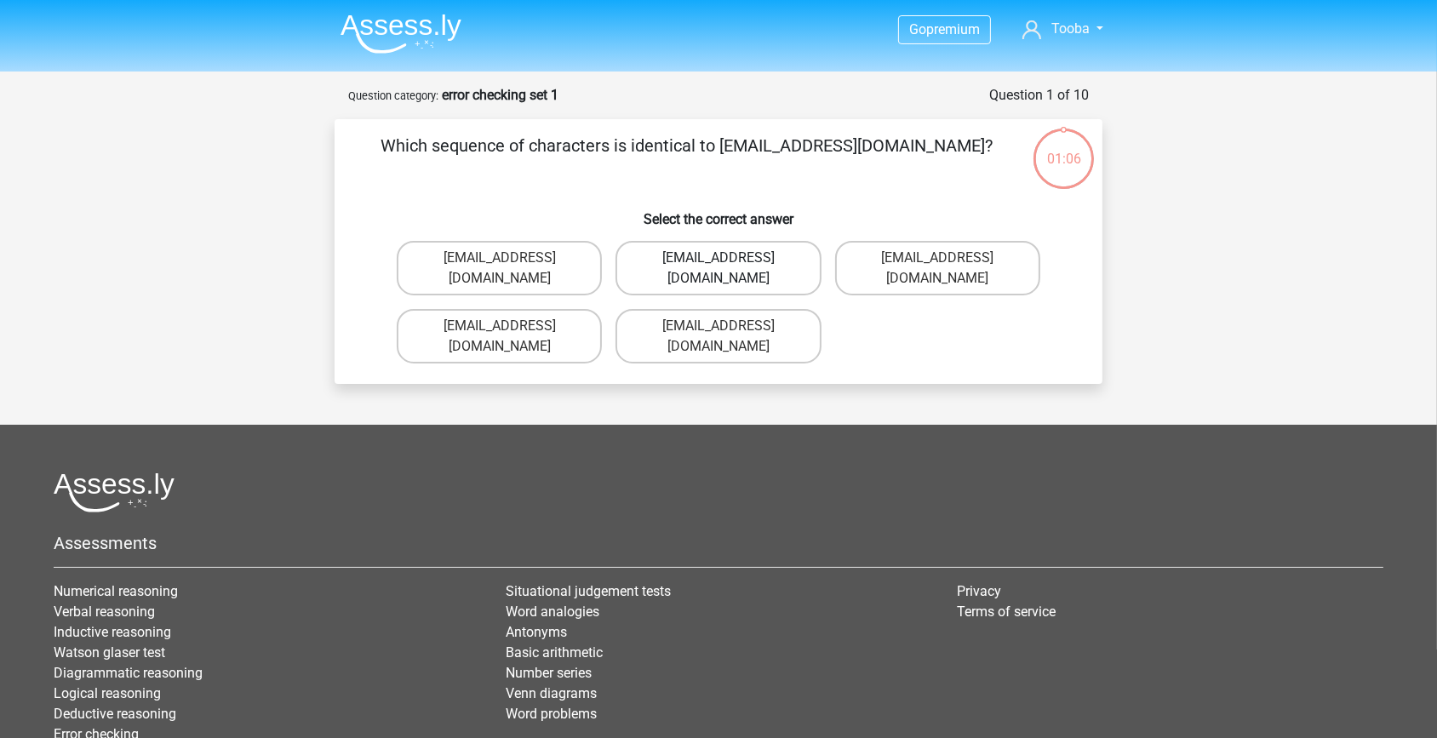
click at [760, 248] on label "[EMAIL_ADDRESS][DOMAIN_NAME]" at bounding box center [718, 268] width 205 height 54
click at [730, 258] on input "Evie_Meade@joinmail.com.uk" at bounding box center [724, 263] width 11 height 11
radio input "true"
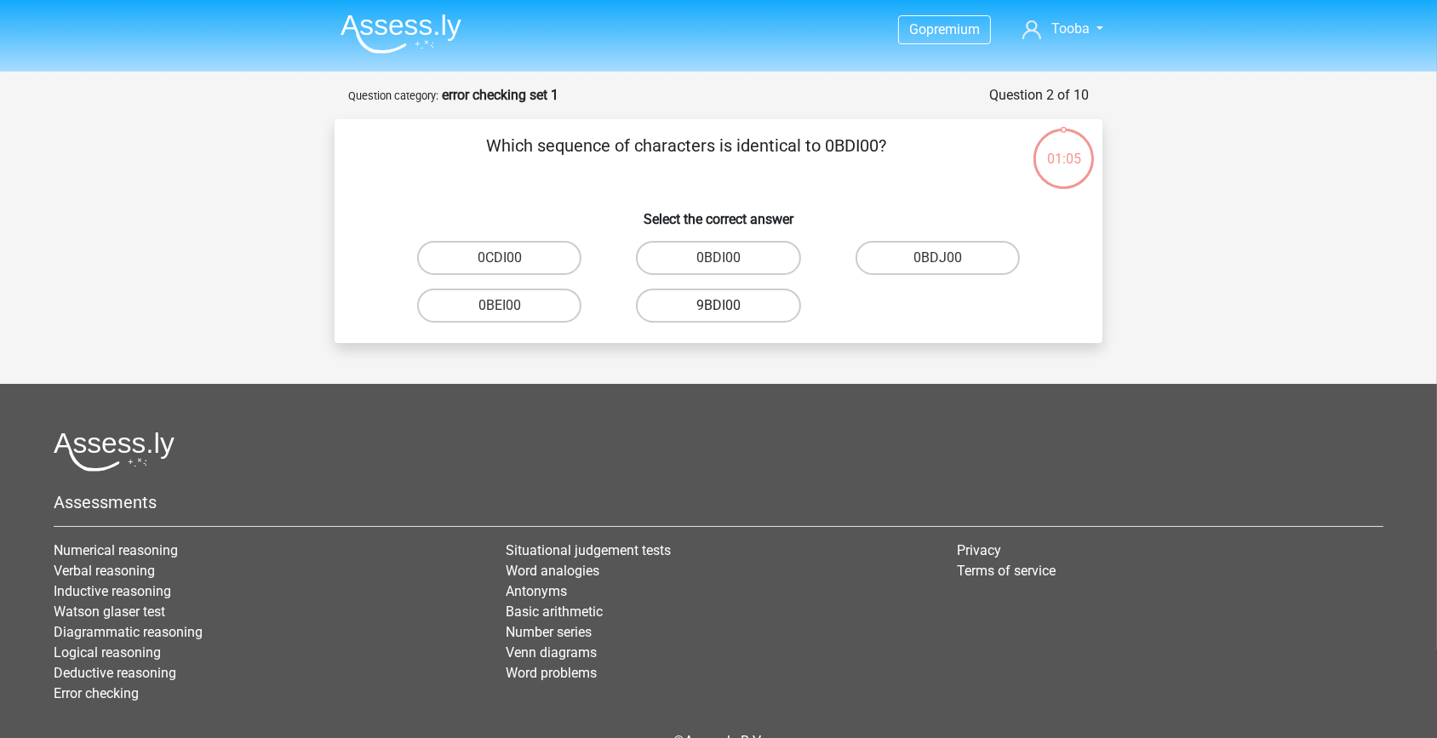
scroll to position [85, 0]
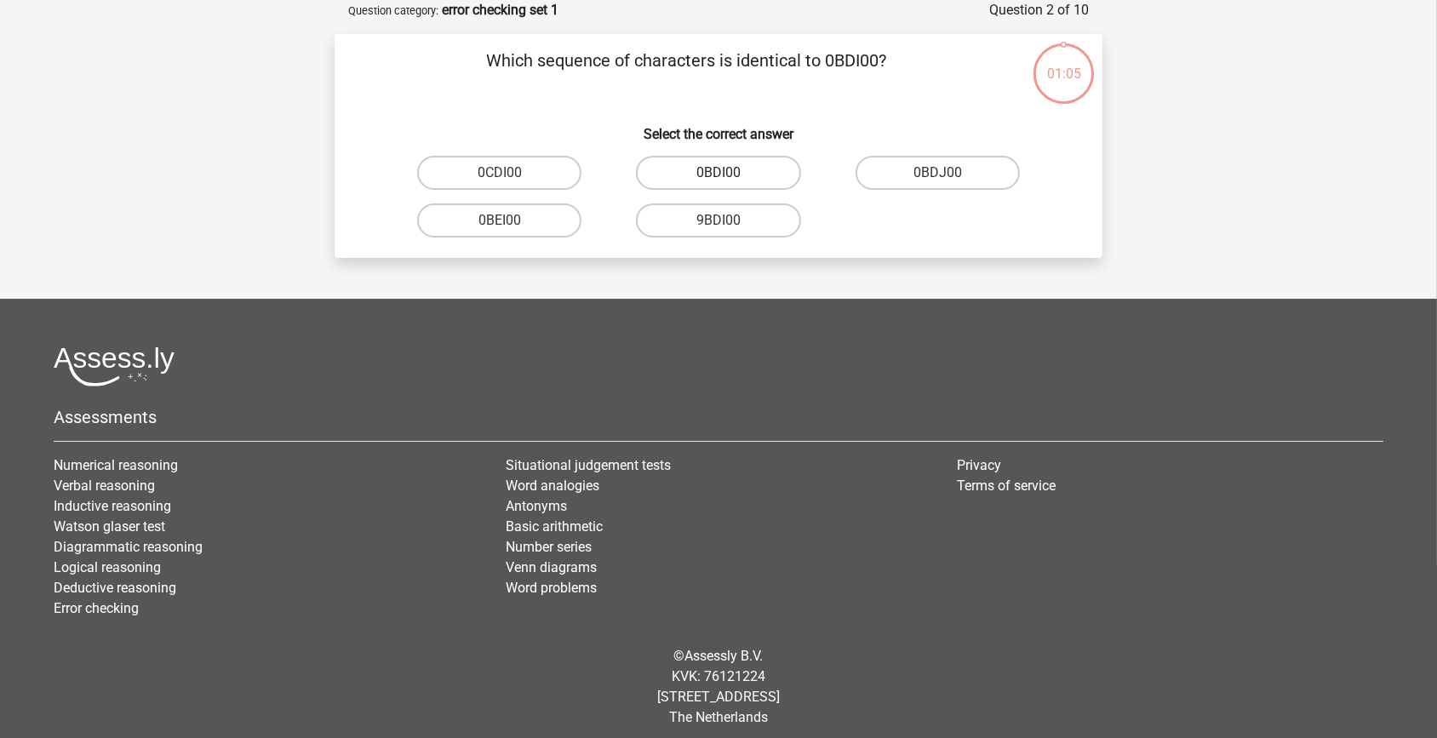
click at [736, 168] on label "0BDI00" at bounding box center [718, 173] width 164 height 34
click at [730, 173] on input "0BDI00" at bounding box center [724, 178] width 11 height 11
radio input "true"
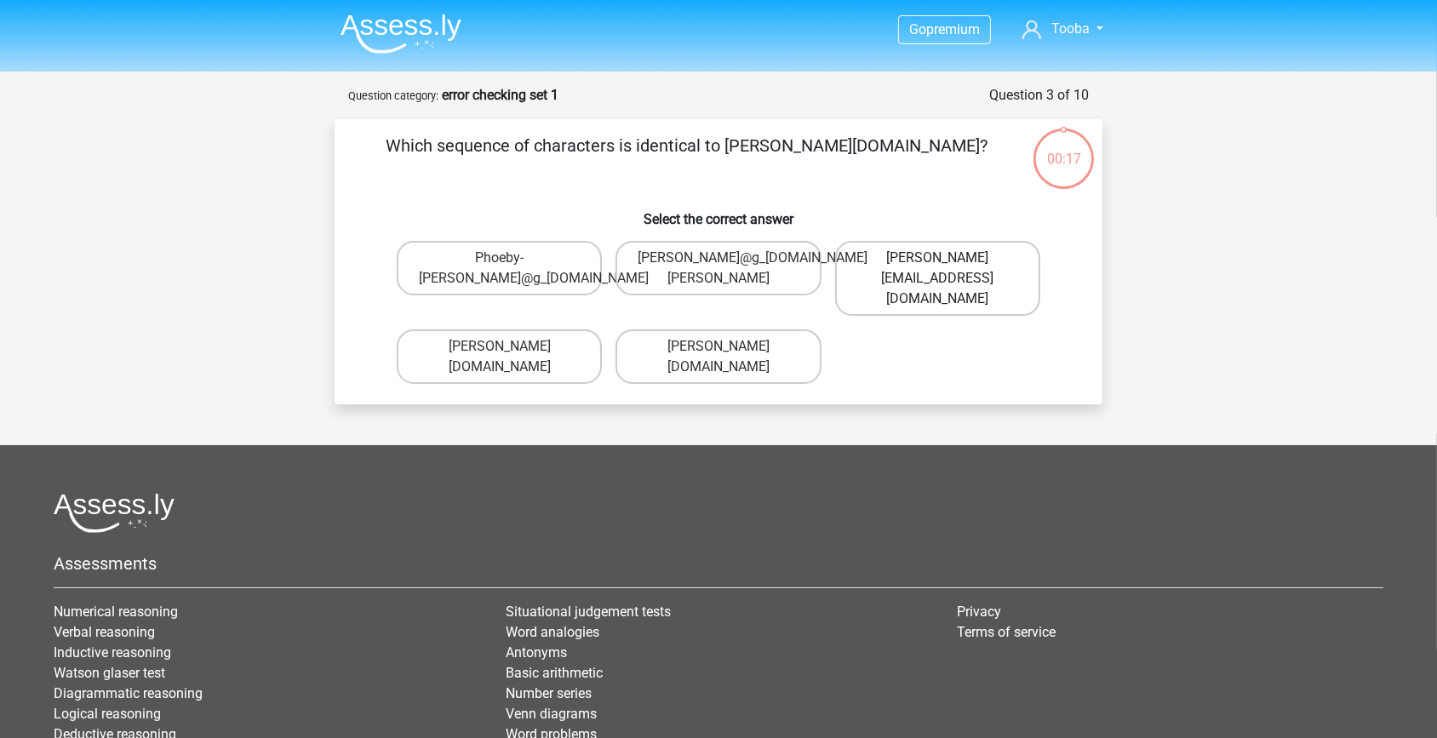
click at [923, 283] on label "[PERSON_NAME][EMAIL_ADDRESS][DOMAIN_NAME]" at bounding box center [937, 278] width 205 height 75
click at [937, 269] on input "Phoebe-Patterson@gmail.gr" at bounding box center [942, 263] width 11 height 11
radio input "true"
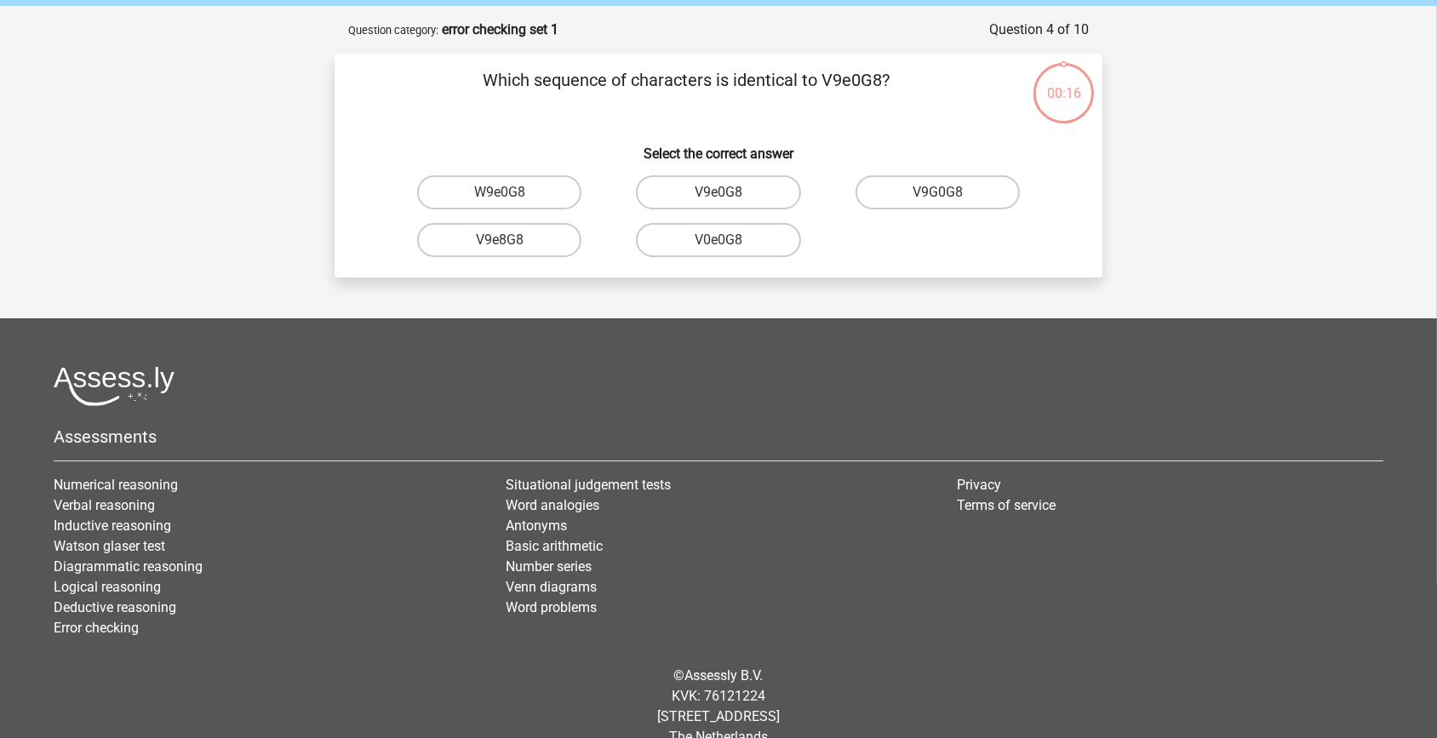
scroll to position [85, 0]
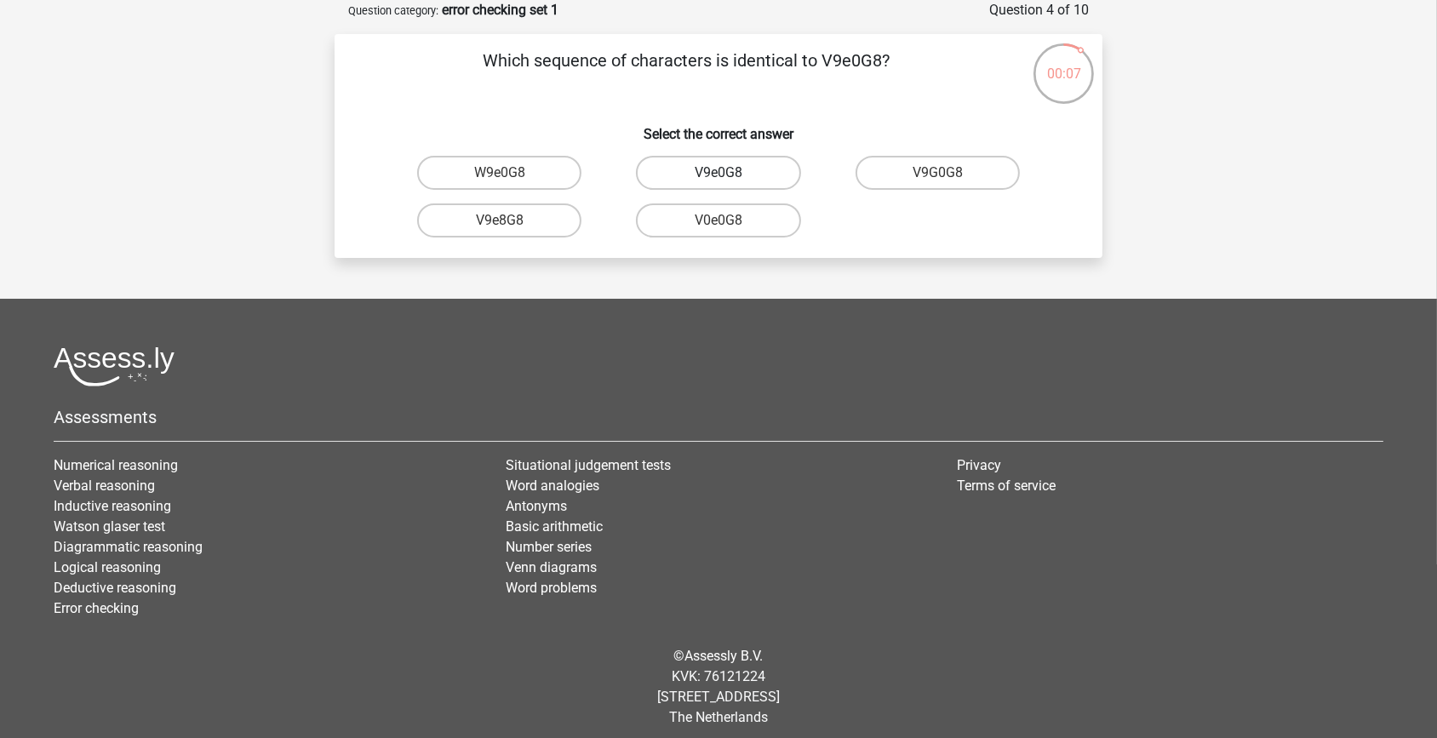
click at [738, 180] on label "V9e0G8" at bounding box center [718, 173] width 164 height 34
click at [730, 180] on input "V9e0G8" at bounding box center [724, 178] width 11 height 11
radio input "true"
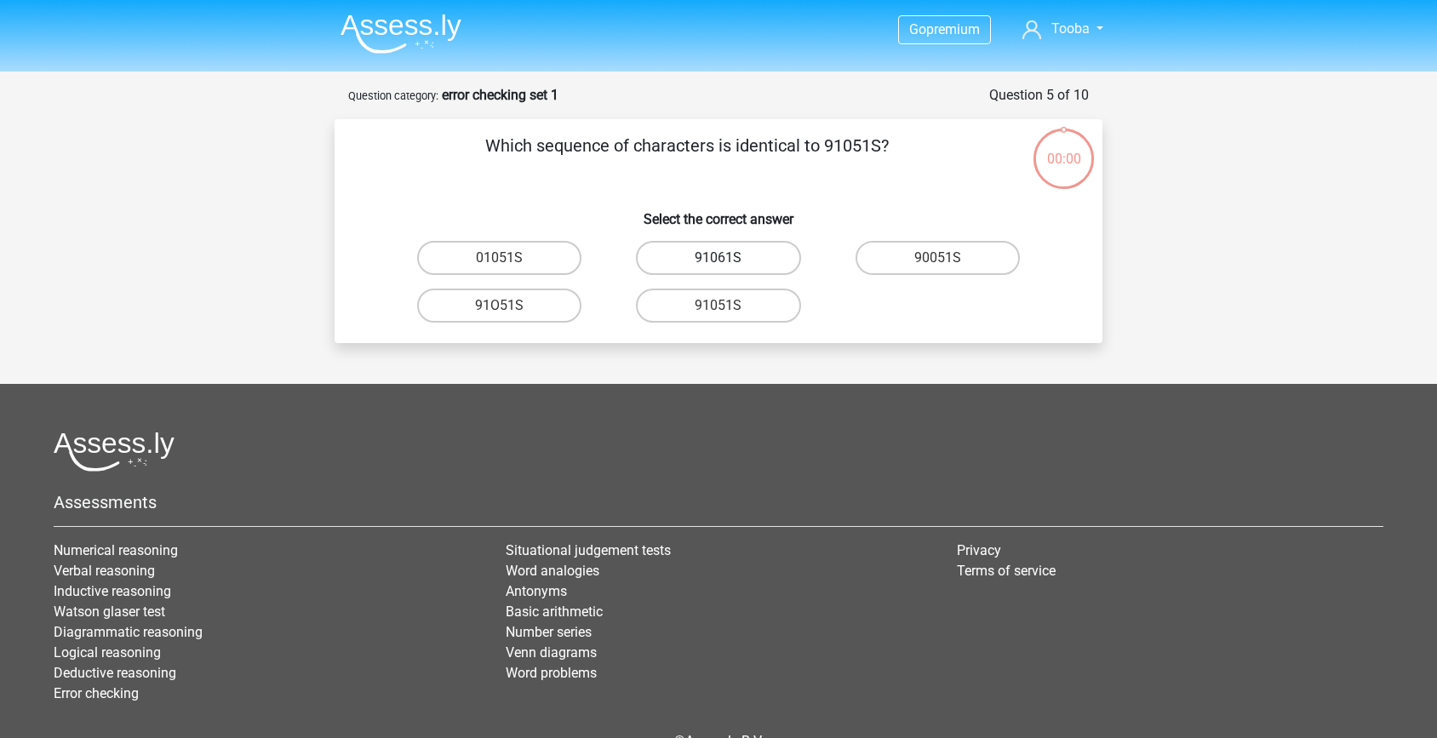
scroll to position [85, 0]
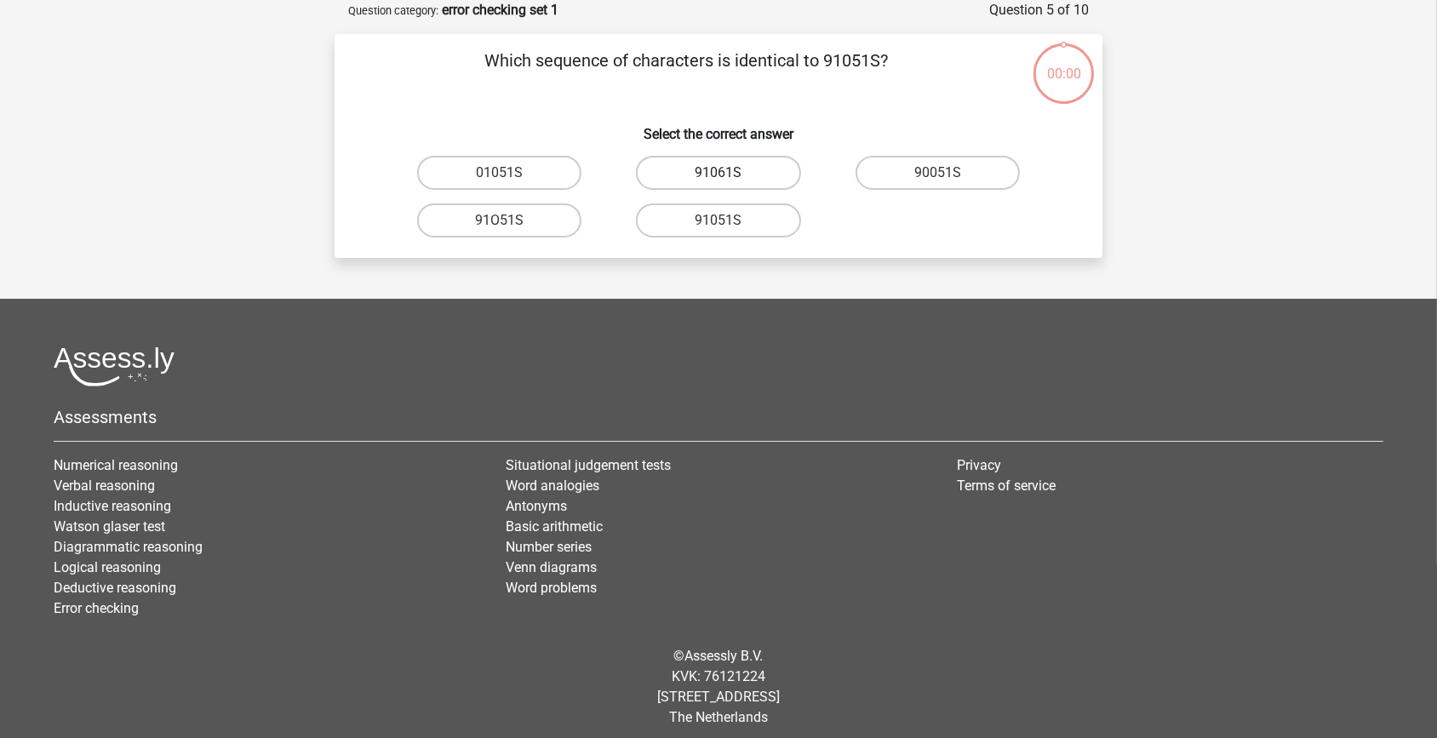
click at [759, 175] on label "91061S" at bounding box center [718, 173] width 164 height 34
click at [730, 175] on input "91061S" at bounding box center [724, 178] width 11 height 11
radio input "true"
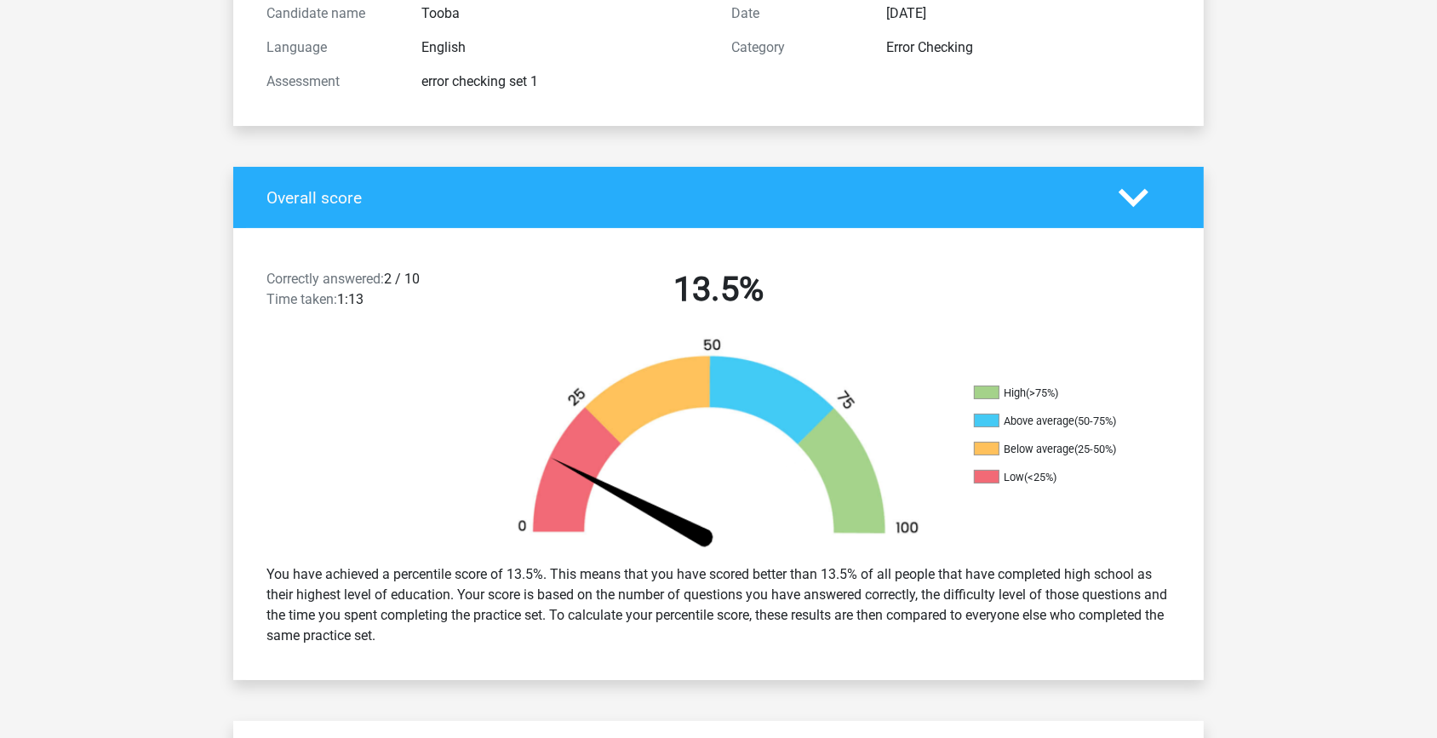
scroll to position [232, 0]
